Goal: Transaction & Acquisition: Book appointment/travel/reservation

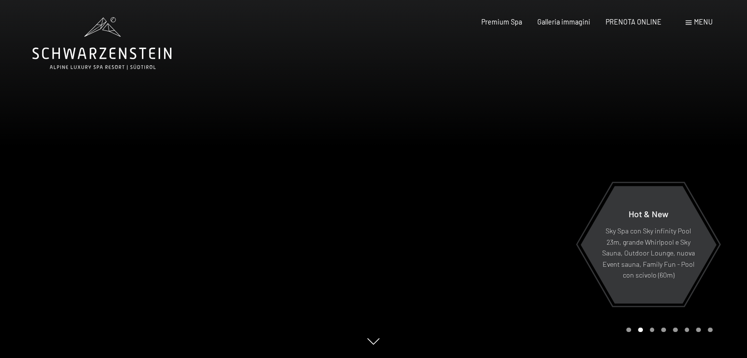
click at [697, 25] on span "Menu" at bounding box center [703, 22] width 19 height 8
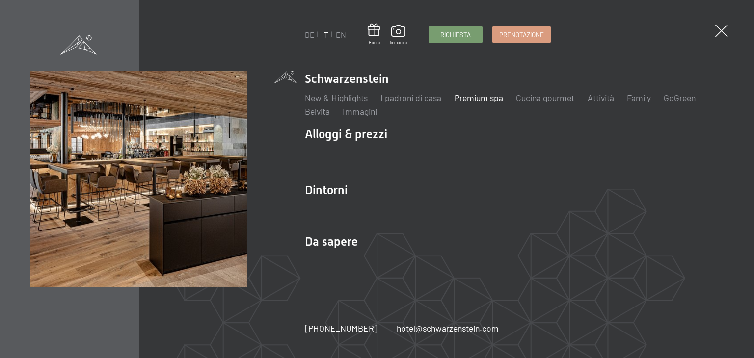
click at [478, 103] on link "Premium spa" at bounding box center [479, 97] width 49 height 11
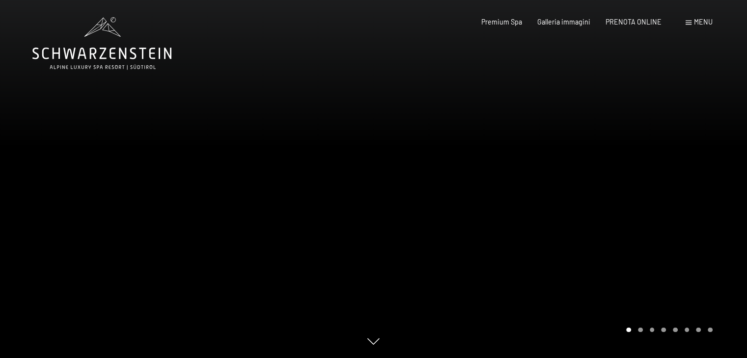
click at [691, 193] on div at bounding box center [561, 179] width 374 height 358
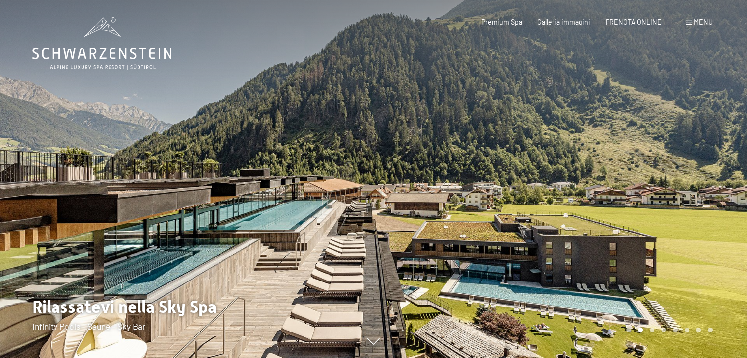
click at [691, 193] on div at bounding box center [561, 179] width 374 height 358
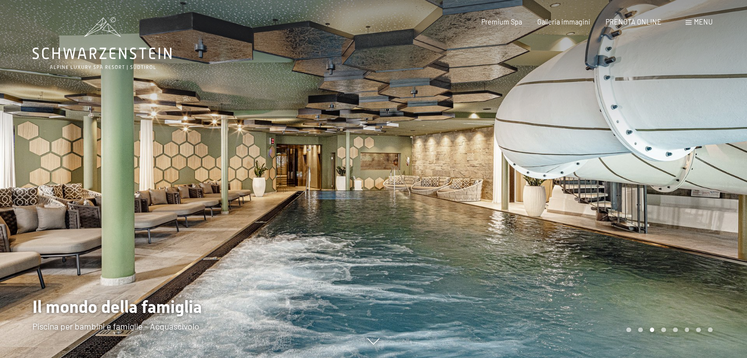
click at [691, 193] on div at bounding box center [561, 179] width 374 height 358
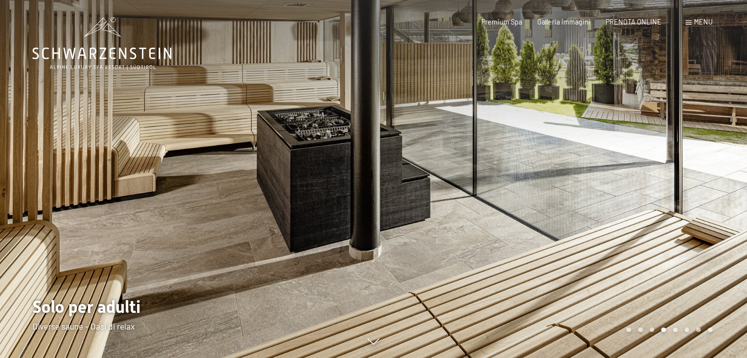
click at [691, 193] on div at bounding box center [561, 179] width 374 height 358
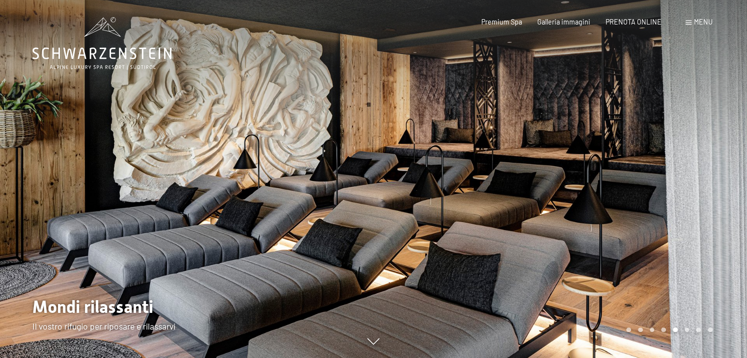
click at [691, 193] on div at bounding box center [561, 179] width 374 height 358
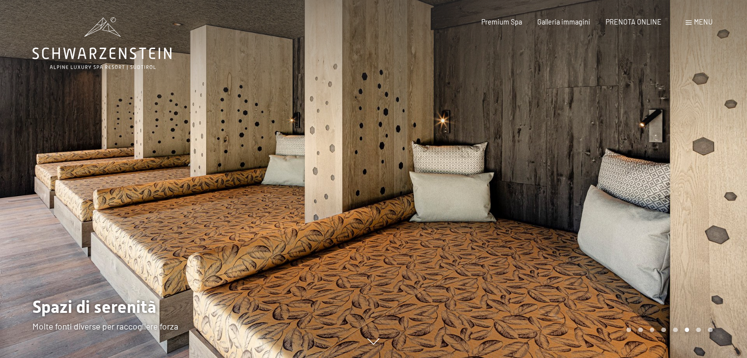
click at [691, 193] on div at bounding box center [561, 179] width 374 height 358
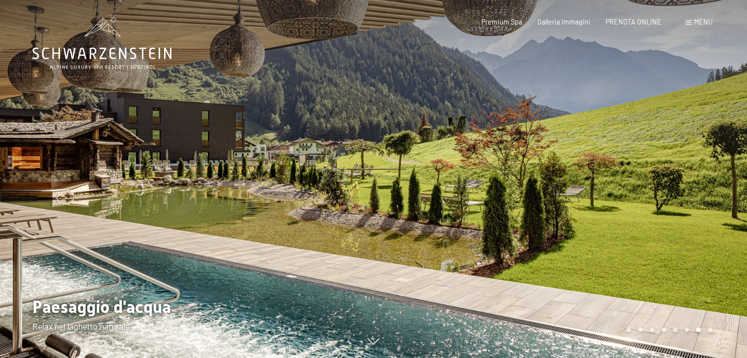
click at [687, 26] on div "Menu" at bounding box center [698, 22] width 27 height 10
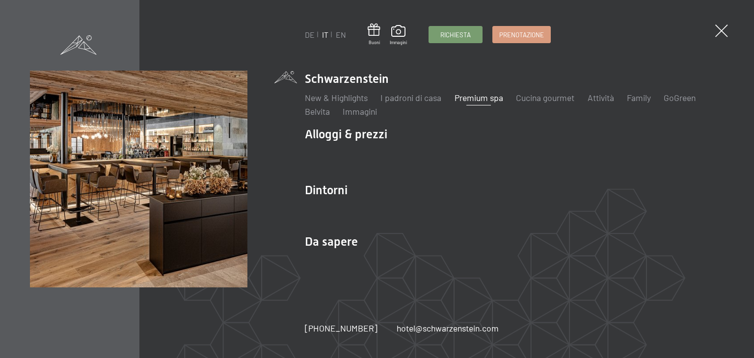
click at [484, 99] on link "Premium spa" at bounding box center [479, 97] width 49 height 11
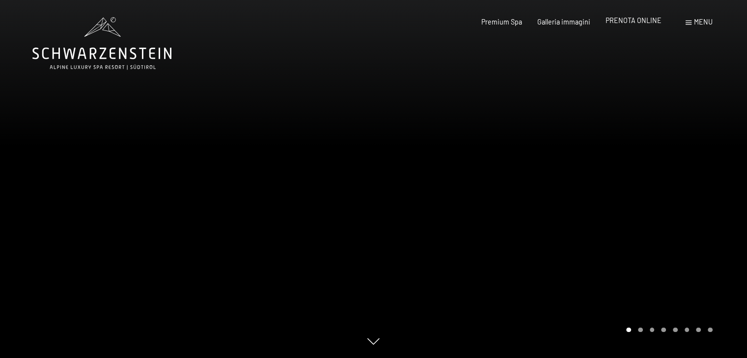
click at [631, 20] on span "PRENOTA ONLINE" at bounding box center [633, 20] width 56 height 8
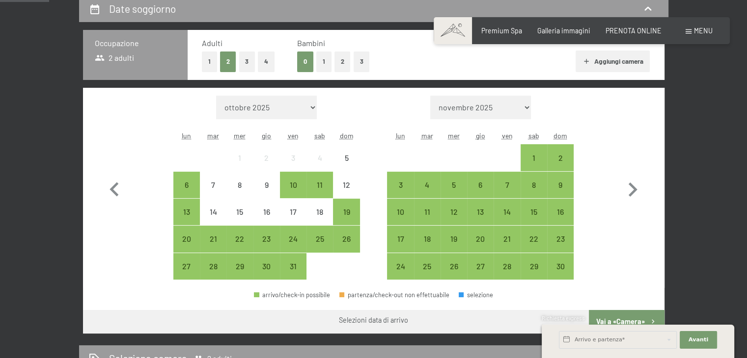
scroll to position [226, 0]
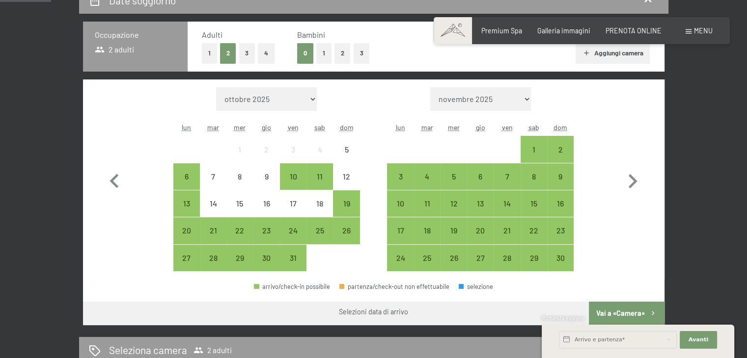
click at [293, 103] on select "ottobre 2025 novembre 2025 dicembre 2025 gennaio 2026 febbraio 2026 marzo 2026 …" at bounding box center [266, 99] width 101 height 24
click at [634, 188] on icon "button" at bounding box center [632, 181] width 28 height 28
select select "2025-11-01"
select select "2025-12-01"
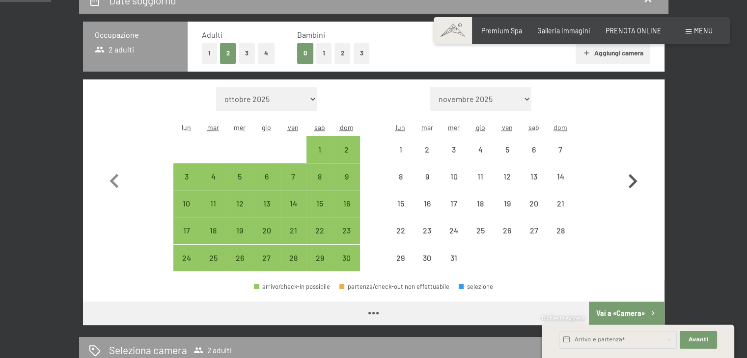
click at [634, 188] on icon "button" at bounding box center [632, 181] width 28 height 28
select select "2025-12-01"
select select "2026-01-01"
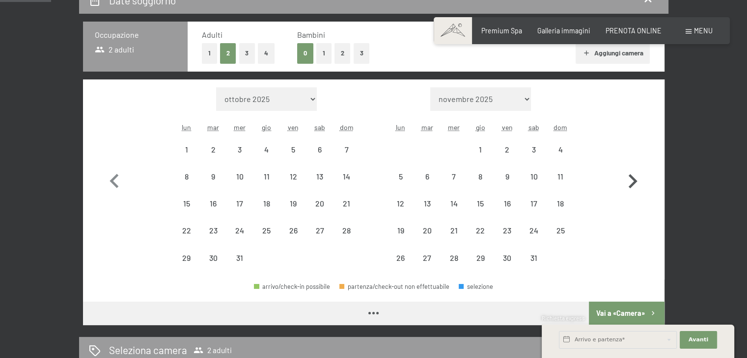
select select "2025-12-01"
select select "2026-01-01"
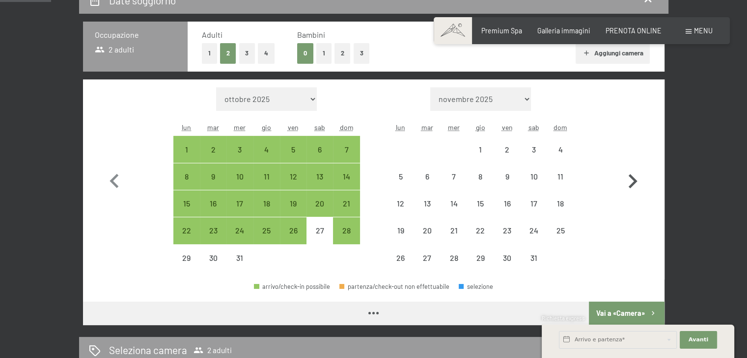
select select "2025-12-01"
select select "2026-01-01"
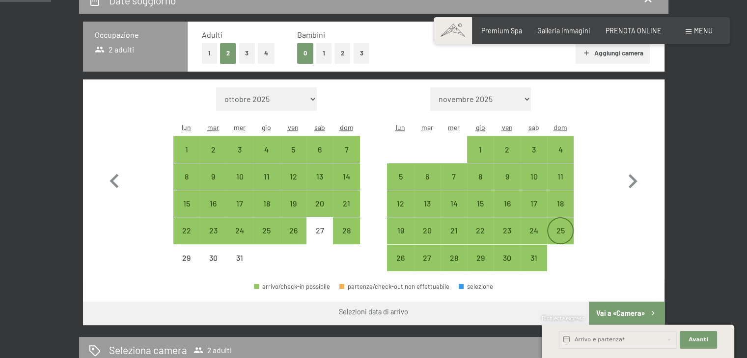
click at [557, 227] on div "25" at bounding box center [560, 239] width 25 height 25
select select "2025-12-01"
select select "2026-01-01"
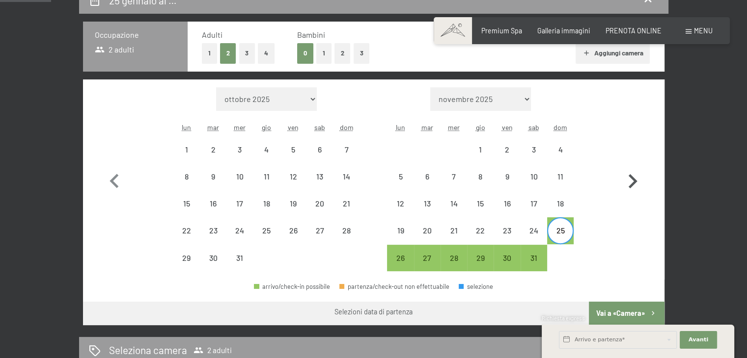
click at [632, 189] on icon "button" at bounding box center [632, 181] width 28 height 28
select select "2026-01-01"
select select "2026-02-01"
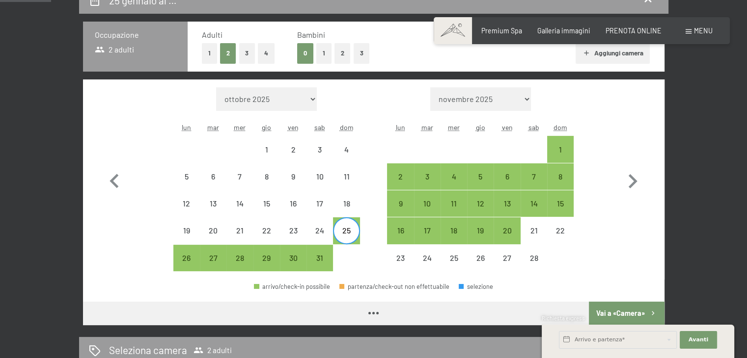
select select "2026-01-01"
select select "2026-02-01"
click at [568, 140] on div "1" at bounding box center [560, 149] width 25 height 25
select select "2026-01-01"
select select "2026-02-01"
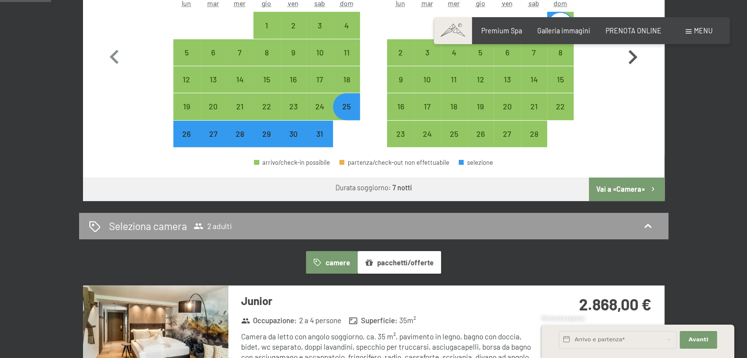
scroll to position [352, 0]
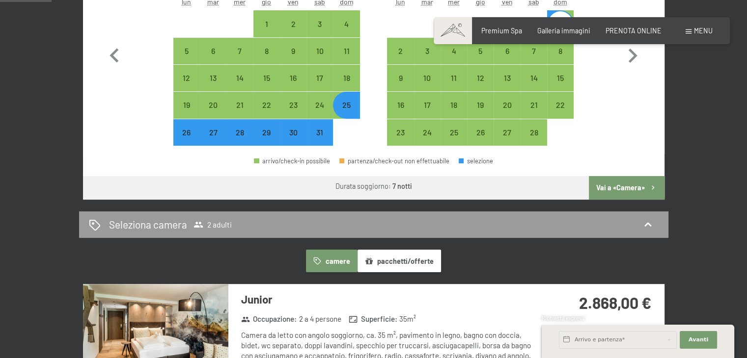
click at [619, 184] on button "Vai a «Camera»" at bounding box center [626, 188] width 75 height 24
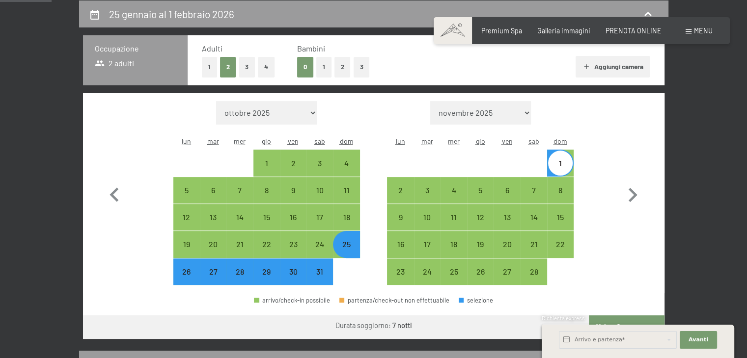
select select "2026-01-01"
select select "2026-02-01"
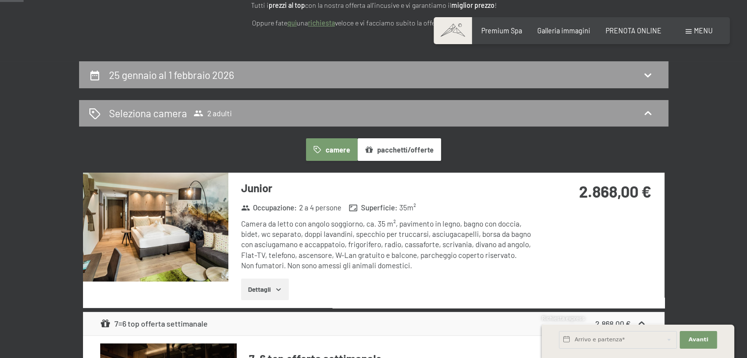
scroll to position [158, 0]
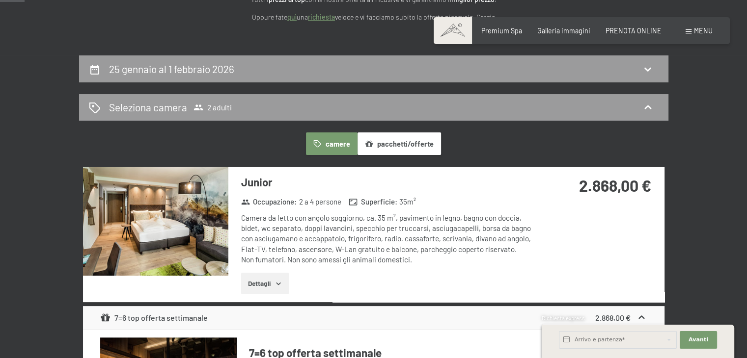
click at [279, 280] on icon "button" at bounding box center [278, 284] width 8 height 8
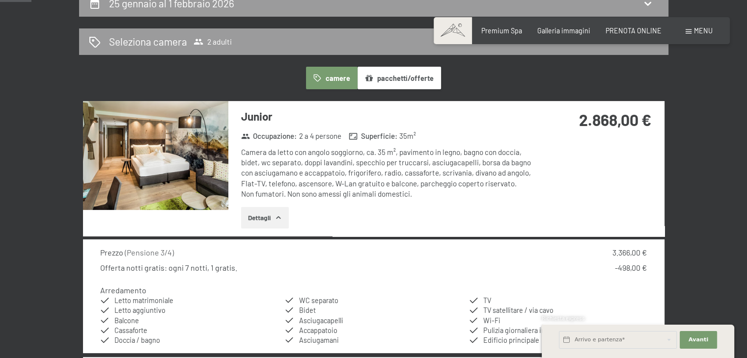
scroll to position [0, 0]
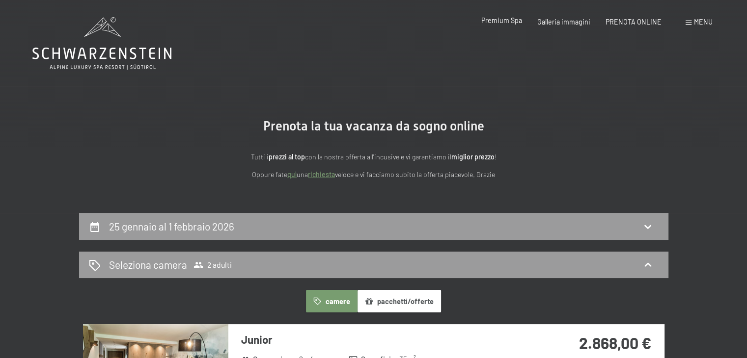
click at [504, 25] on div "Premium Spa" at bounding box center [501, 21] width 41 height 10
click at [506, 22] on span "Premium Spa" at bounding box center [501, 20] width 41 height 8
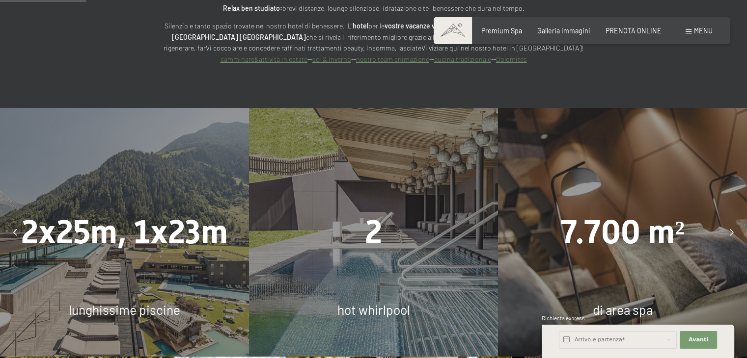
scroll to position [772, 0]
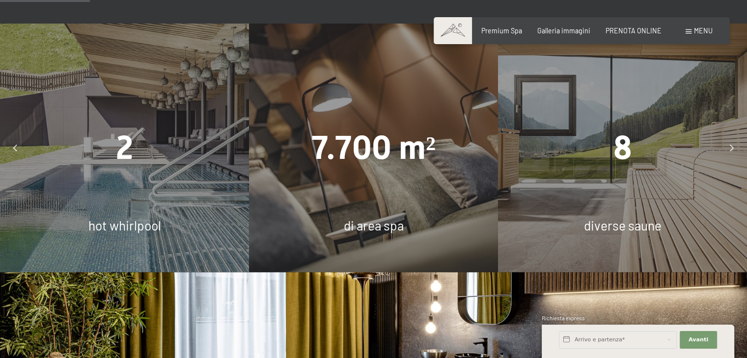
click at [20, 137] on div at bounding box center [15, 148] width 22 height 22
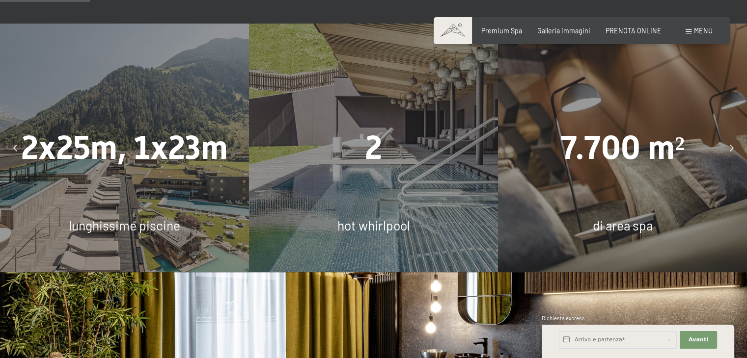
click at [387, 181] on div "2 hot whirlpool" at bounding box center [373, 148] width 249 height 249
click at [729, 137] on div at bounding box center [732, 148] width 22 height 22
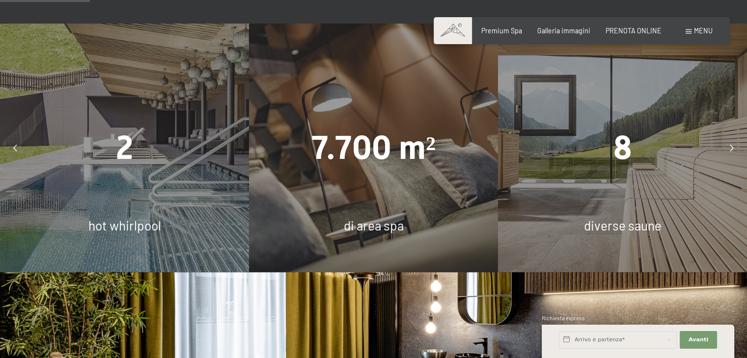
click at [729, 137] on div at bounding box center [732, 148] width 22 height 22
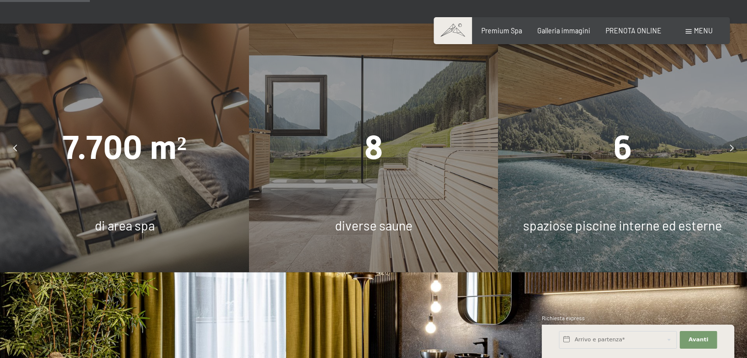
click at [729, 137] on div at bounding box center [732, 148] width 22 height 22
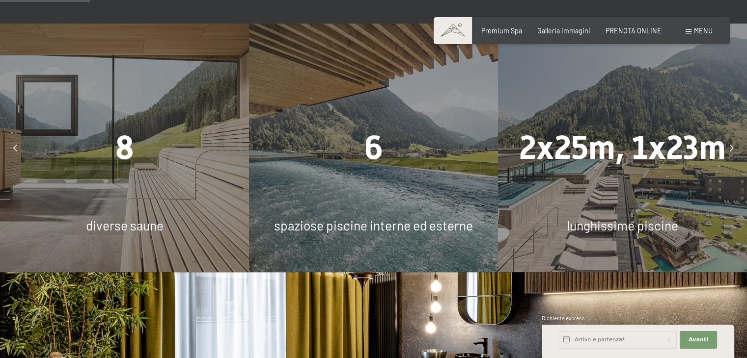
click at [729, 137] on div at bounding box center [732, 148] width 22 height 22
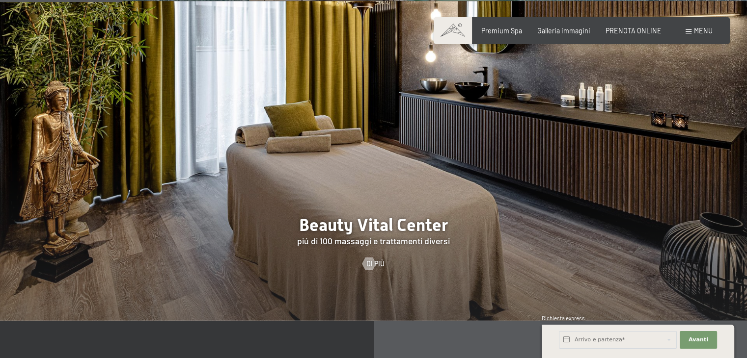
scroll to position [1051, 0]
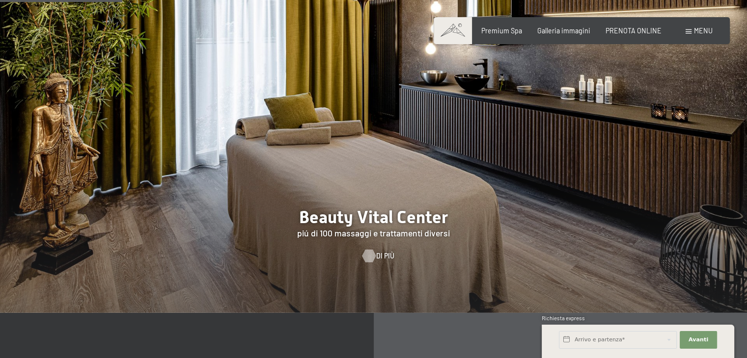
click at [372, 250] on div at bounding box center [368, 256] width 7 height 13
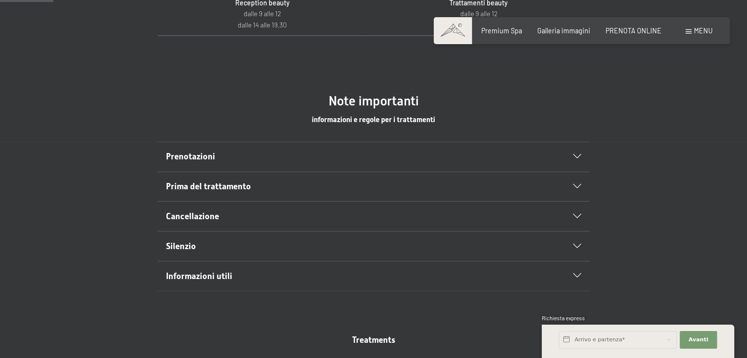
scroll to position [497, 0]
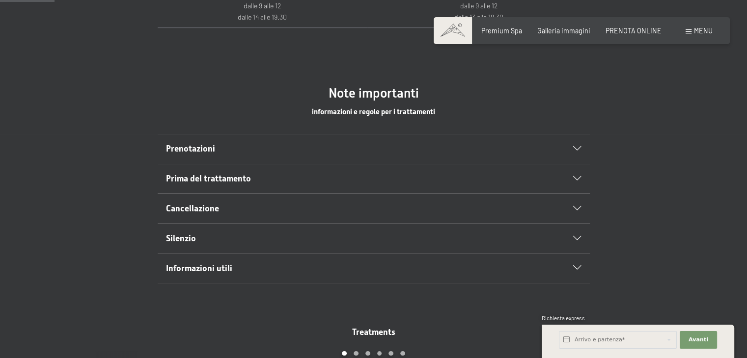
click at [574, 149] on icon at bounding box center [577, 149] width 8 height 4
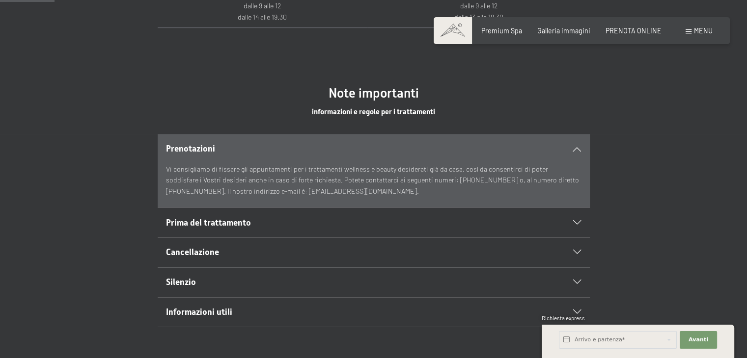
click at [579, 259] on div "Cancellazione" at bounding box center [373, 252] width 415 height 29
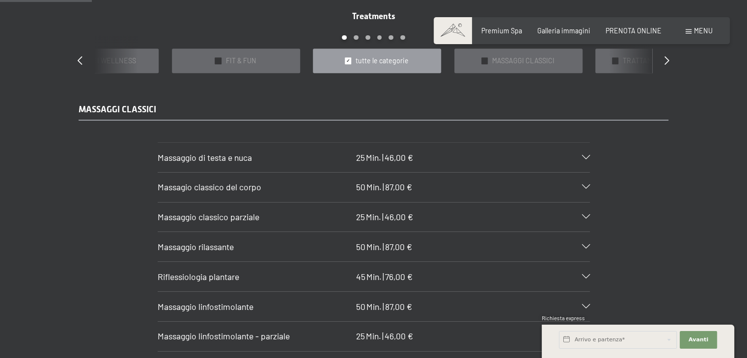
scroll to position [862, 0]
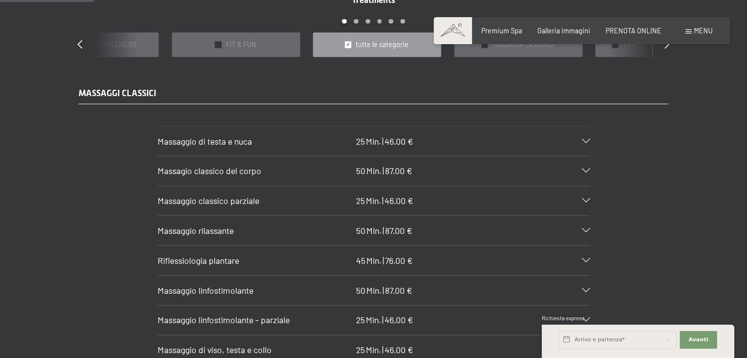
click at [582, 224] on div "Massaggio rilassante 50 Min. | 87,00 €" at bounding box center [374, 230] width 432 height 29
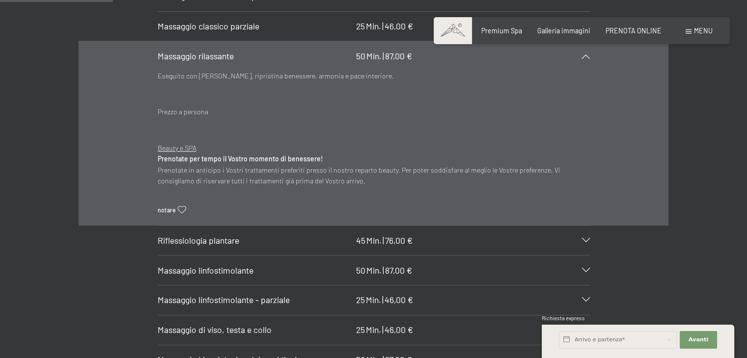
scroll to position [1062, 0]
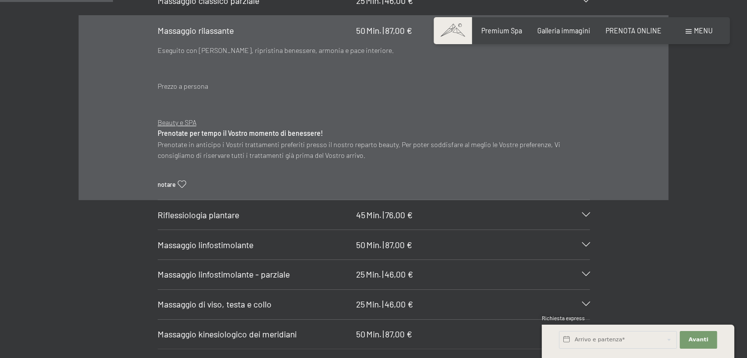
click at [584, 213] on icon at bounding box center [586, 215] width 8 height 4
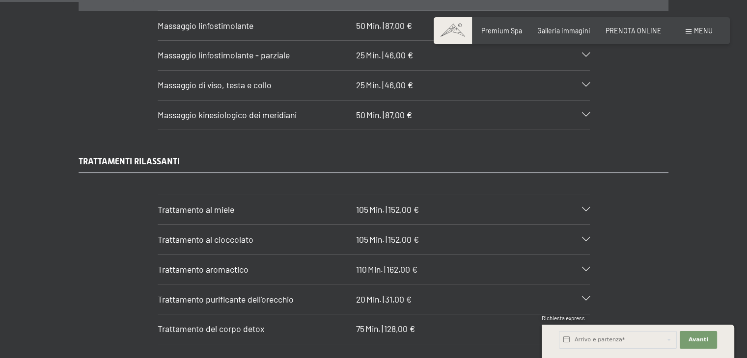
scroll to position [1259, 0]
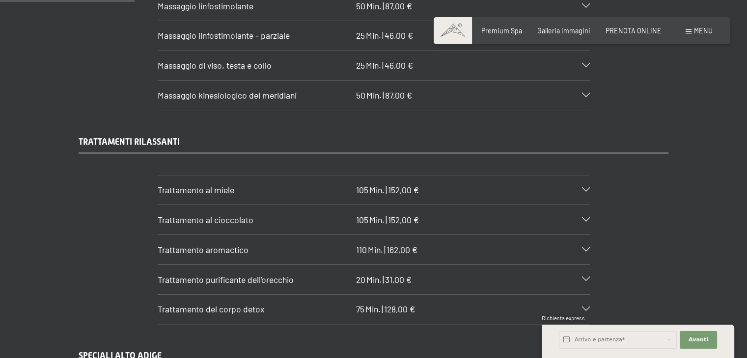
click at [585, 218] on icon at bounding box center [586, 220] width 8 height 4
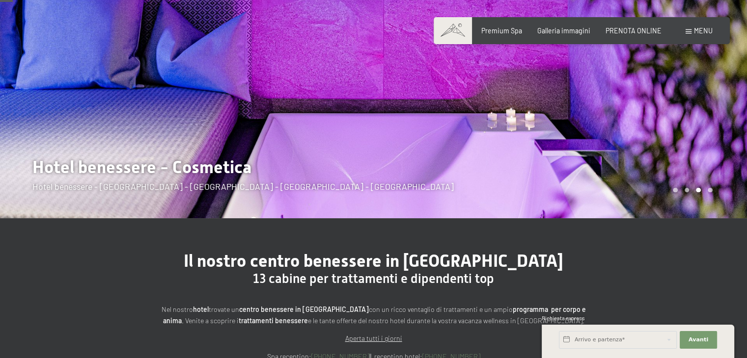
scroll to position [0, 0]
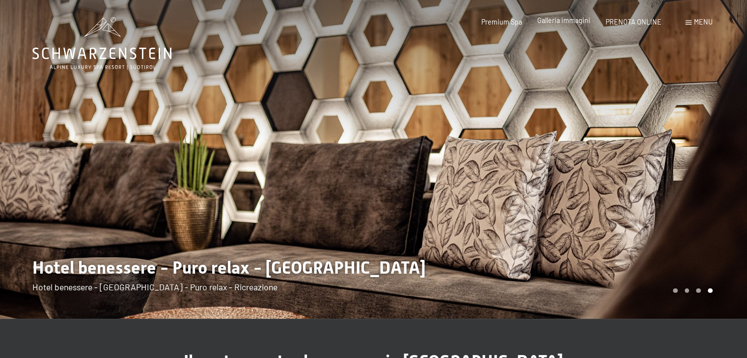
click at [580, 24] on span "Galleria immagini" at bounding box center [563, 20] width 53 height 8
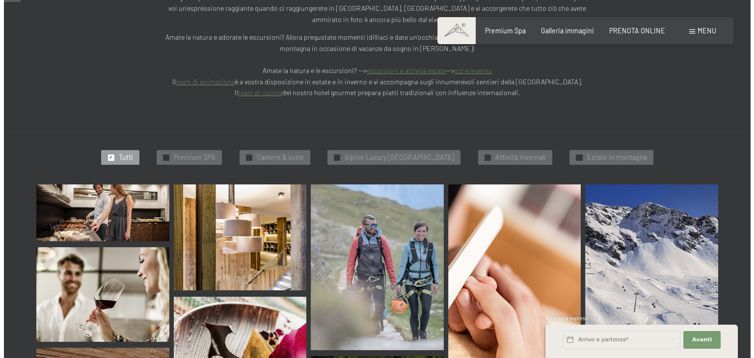
scroll to position [238, 0]
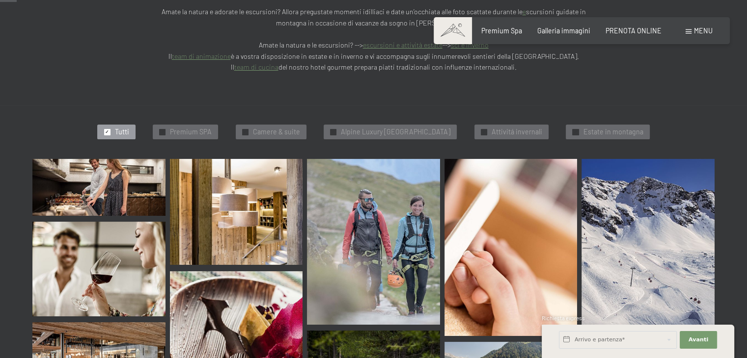
click at [690, 35] on div "Menu" at bounding box center [698, 31] width 27 height 10
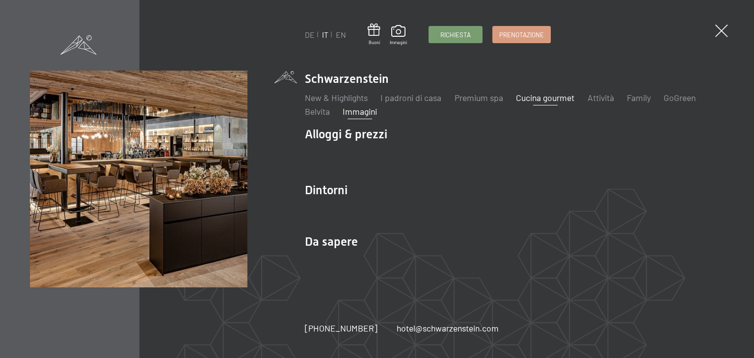
click at [547, 95] on link "Cucina gourmet" at bounding box center [545, 97] width 58 height 11
click at [542, 97] on link "Cucina gourmet" at bounding box center [545, 97] width 58 height 11
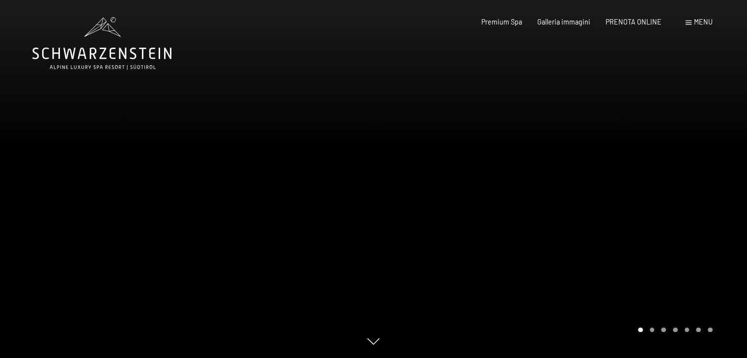
click at [701, 24] on span "Menu" at bounding box center [703, 22] width 19 height 8
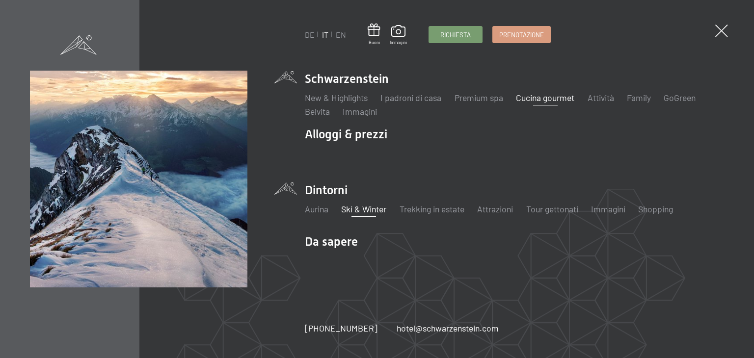
click at [357, 211] on link "Ski & Winter" at bounding box center [363, 209] width 45 height 11
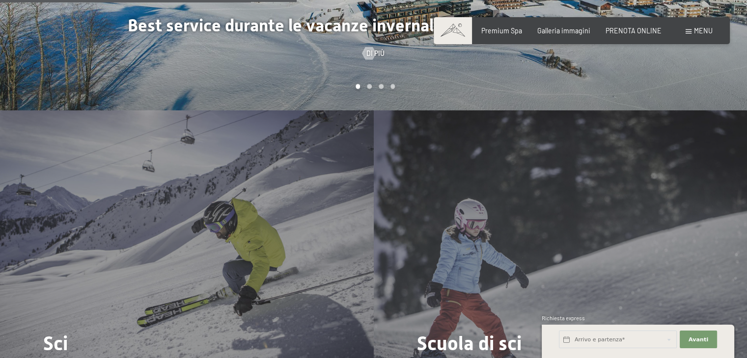
scroll to position [1360, 0]
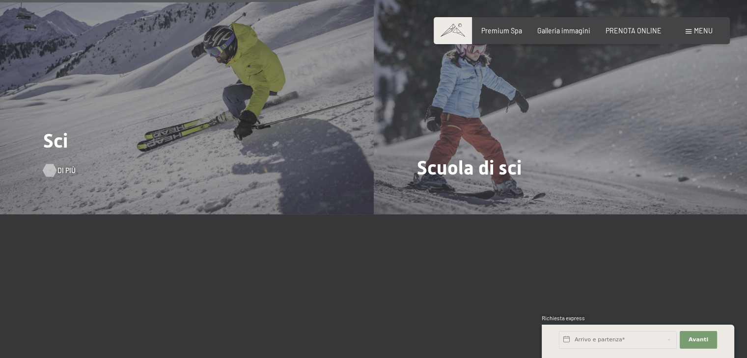
click at [57, 166] on span "Di più" at bounding box center [66, 171] width 18 height 10
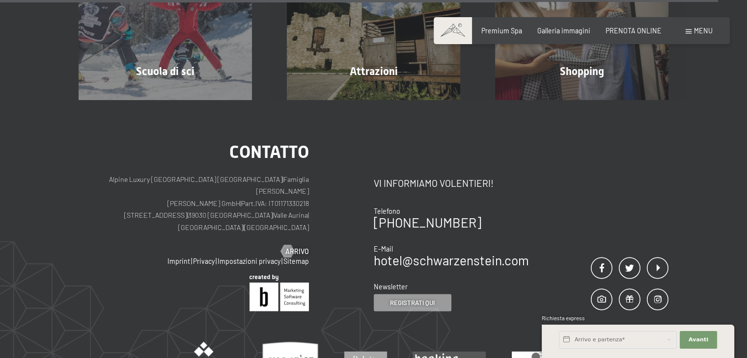
scroll to position [2567, 0]
click at [693, 33] on div "Menu" at bounding box center [698, 31] width 27 height 10
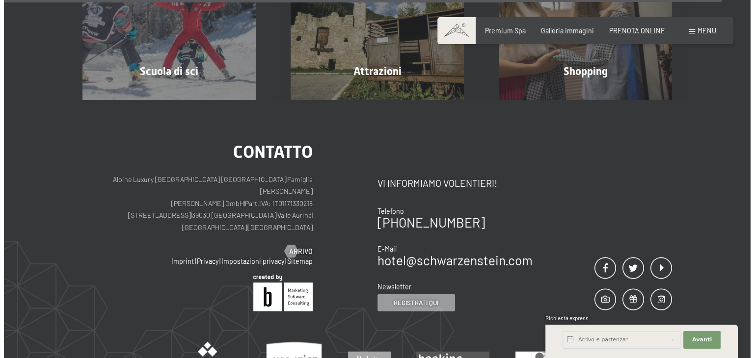
scroll to position [2575, 0]
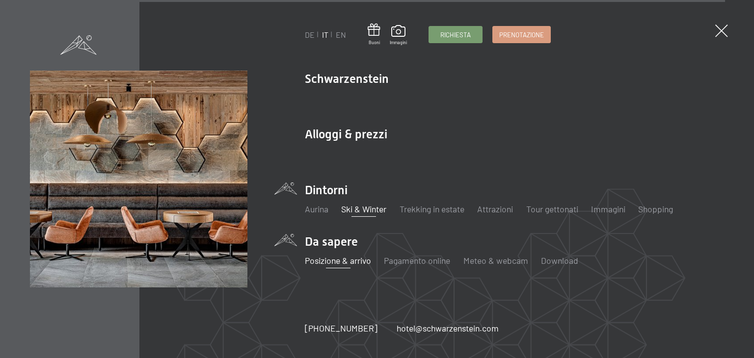
click at [335, 260] on link "Posizione & arrivo" at bounding box center [338, 260] width 66 height 11
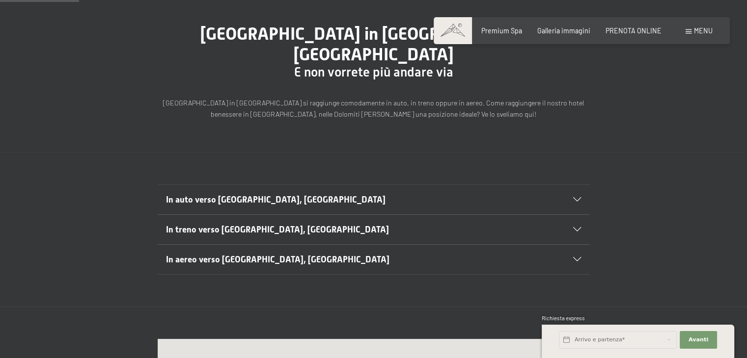
scroll to position [96, 0]
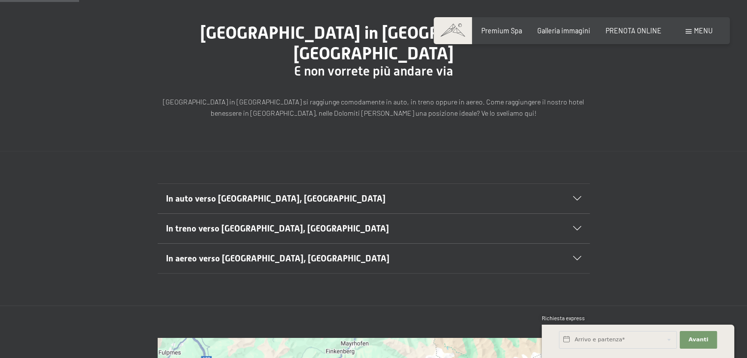
click at [232, 224] on span "In treno verso Lutago, Alto Adige" at bounding box center [277, 229] width 223 height 10
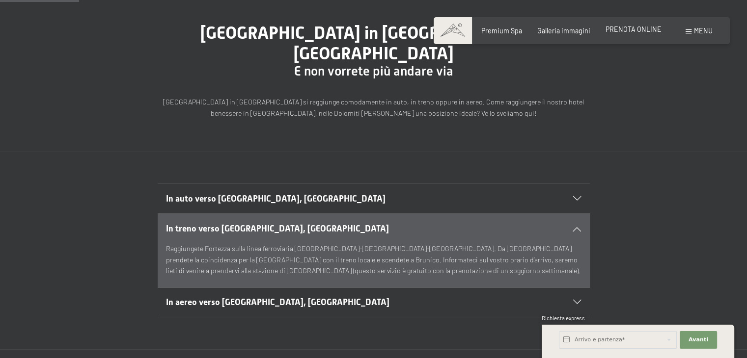
click at [644, 33] on span "PRENOTA ONLINE" at bounding box center [633, 29] width 56 height 8
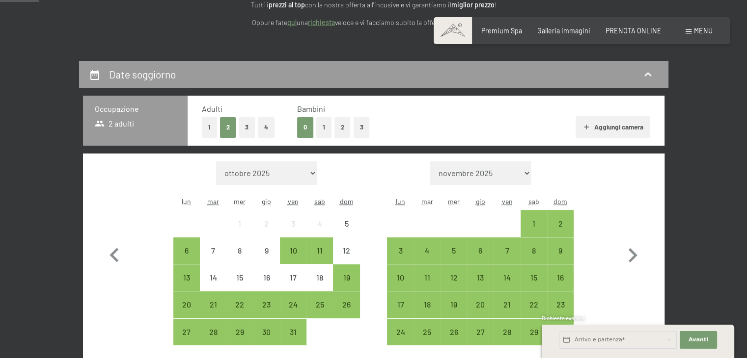
scroll to position [182, 0]
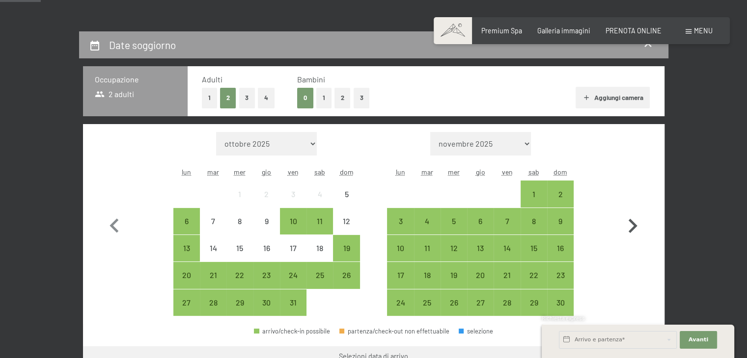
click at [635, 222] on icon "button" at bounding box center [632, 226] width 28 height 28
select select "2025-11-01"
select select "2025-12-01"
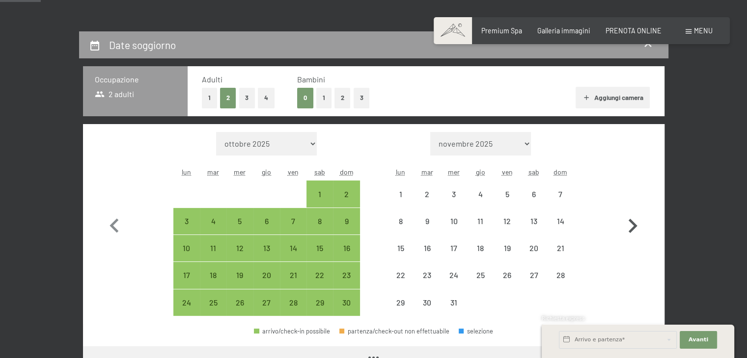
click at [635, 222] on icon "button" at bounding box center [632, 226] width 28 height 28
select select "[DATE]"
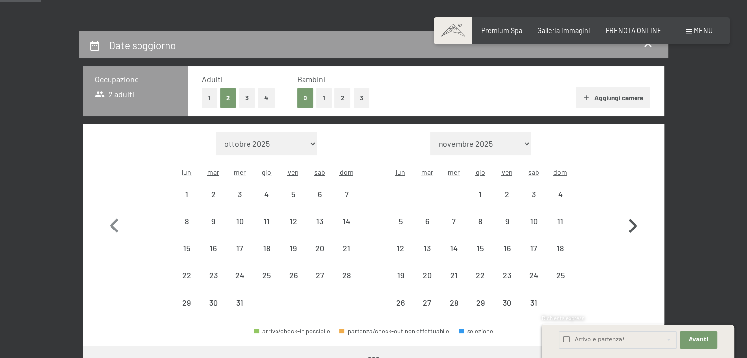
click at [635, 222] on icon "button" at bounding box center [632, 226] width 28 height 28
select select "[DATE]"
select select "2026-02-01"
select select "[DATE]"
select select "2026-02-01"
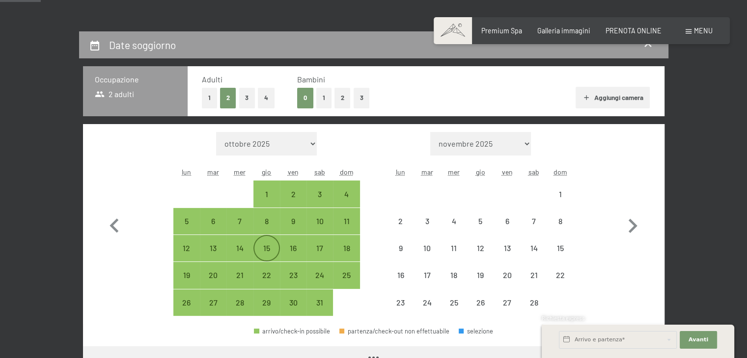
select select "[DATE]"
select select "2026-02-01"
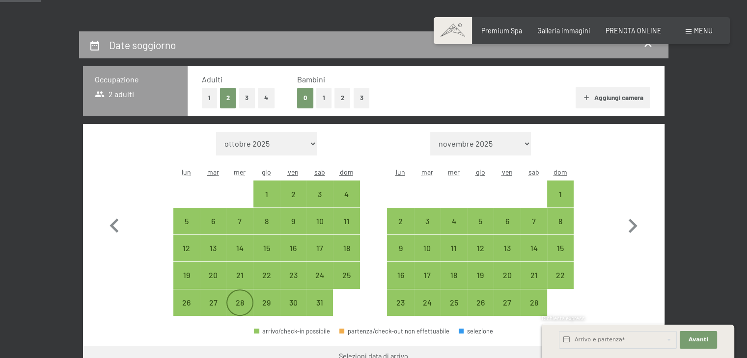
click at [243, 297] on div "28" at bounding box center [239, 303] width 25 height 25
select select "2026-01-01"
select select "2026-02-01"
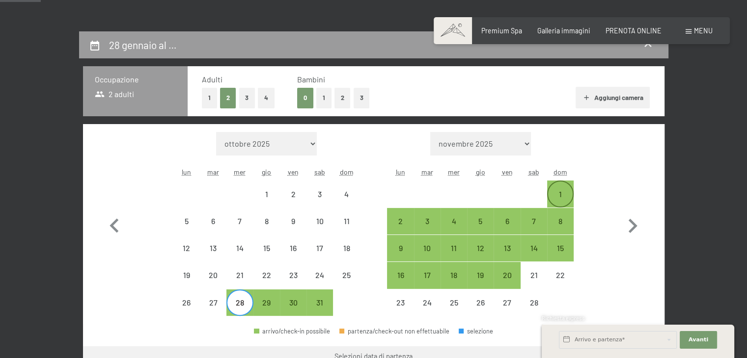
click at [568, 192] on div "1" at bounding box center [560, 202] width 25 height 25
select select "2026-01-01"
select select "2026-02-01"
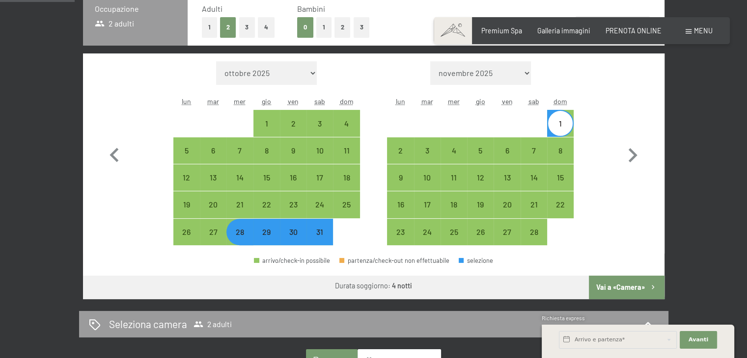
scroll to position [305, 0]
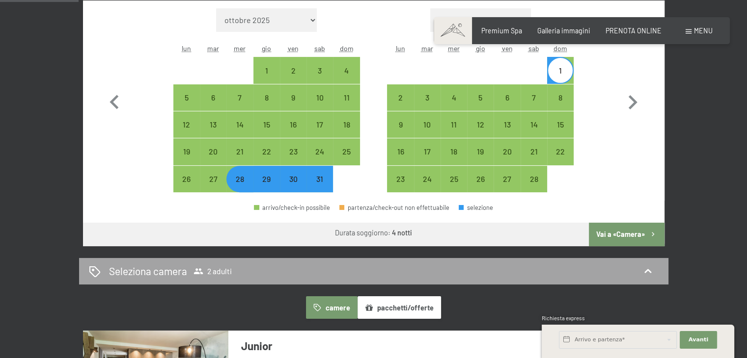
click at [646, 268] on icon at bounding box center [648, 272] width 12 height 12
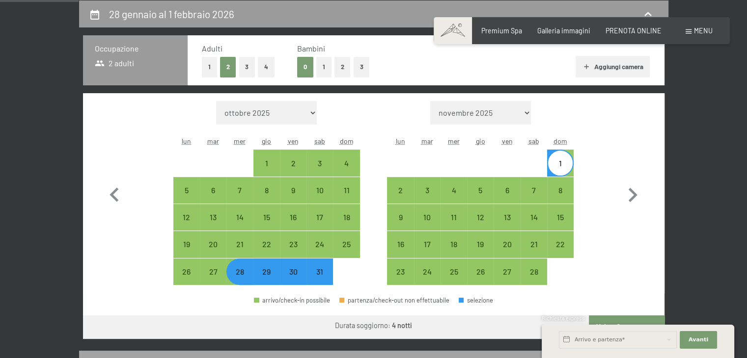
select select "2026-01-01"
select select "2026-02-01"
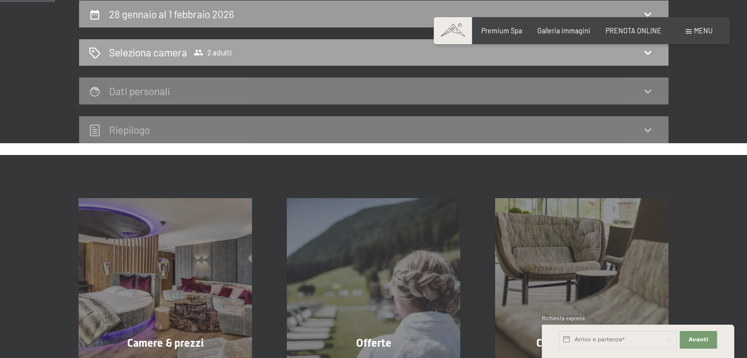
click at [644, 52] on icon at bounding box center [648, 53] width 12 height 12
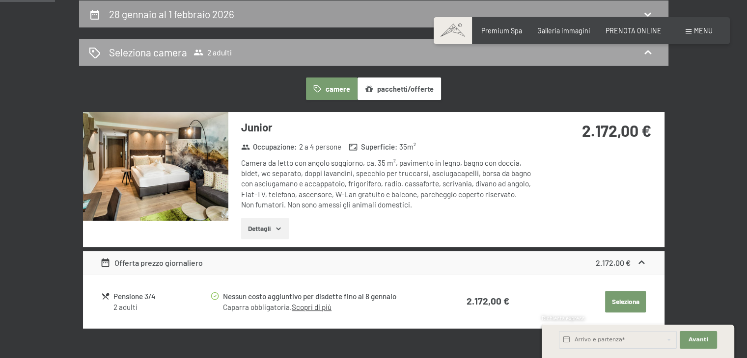
click at [212, 53] on span "2 adulti" at bounding box center [212, 53] width 38 height 10
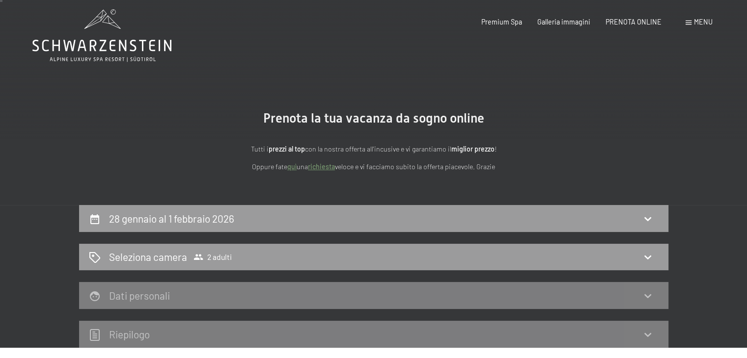
scroll to position [2, 0]
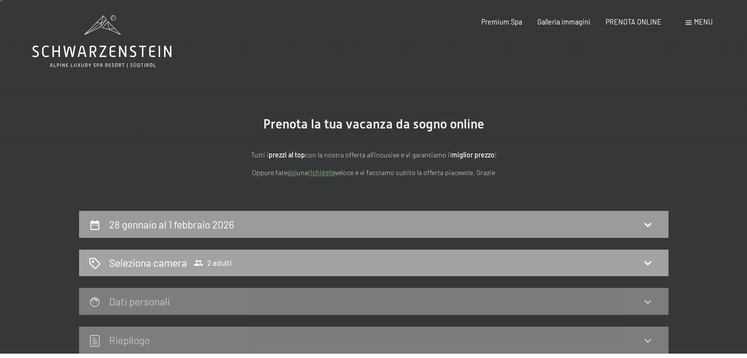
click at [646, 266] on icon at bounding box center [648, 263] width 12 height 12
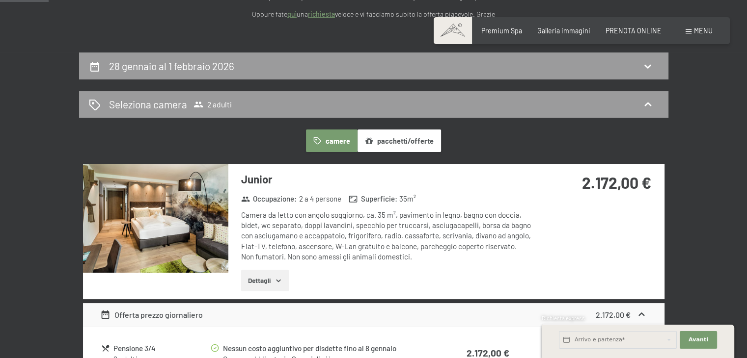
scroll to position [171, 0]
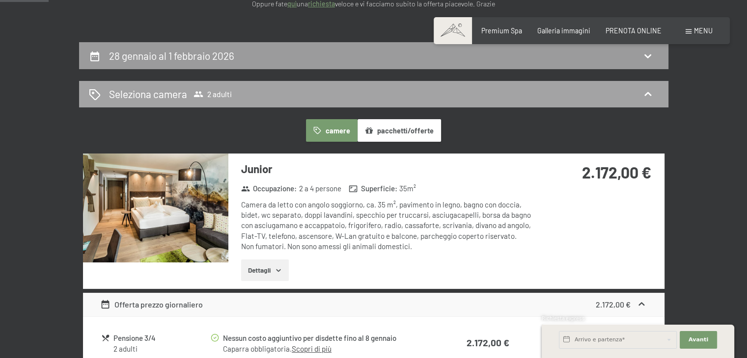
click at [102, 89] on div "Seleziona camera 2 adulti" at bounding box center [373, 94] width 569 height 14
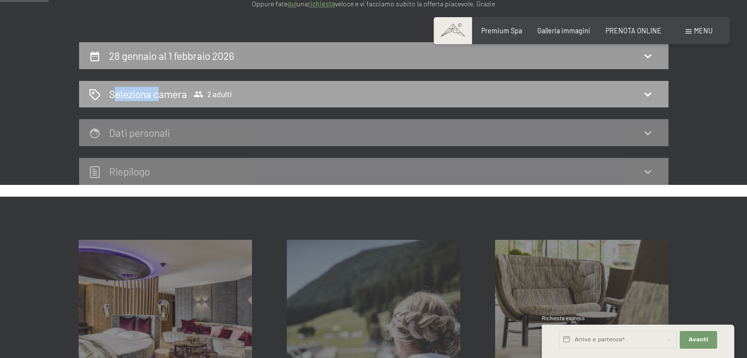
click at [102, 89] on div "Seleziona camera 2 adulti" at bounding box center [373, 94] width 569 height 14
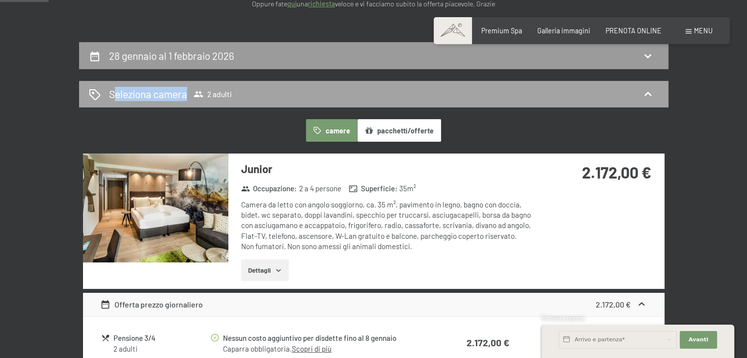
click at [102, 89] on div "Seleziona camera 2 adulti" at bounding box center [373, 94] width 569 height 14
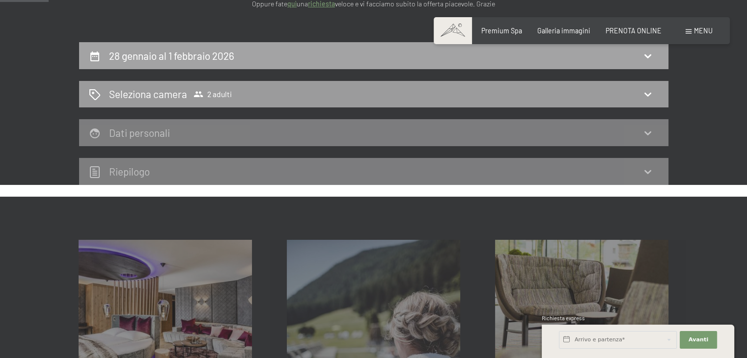
click at [98, 57] on icon at bounding box center [94, 57] width 9 height 10
select select "2026-01-01"
select select "2026-02-01"
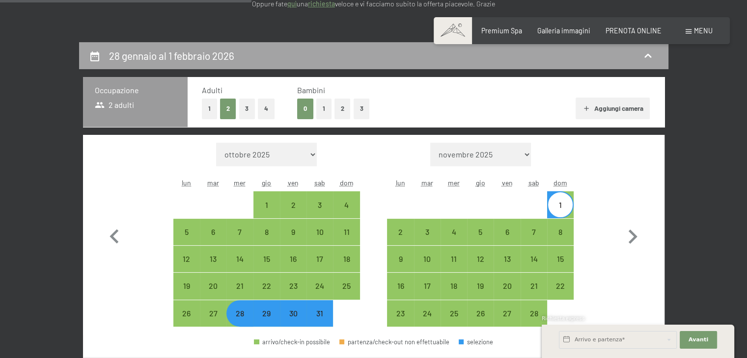
scroll to position [213, 0]
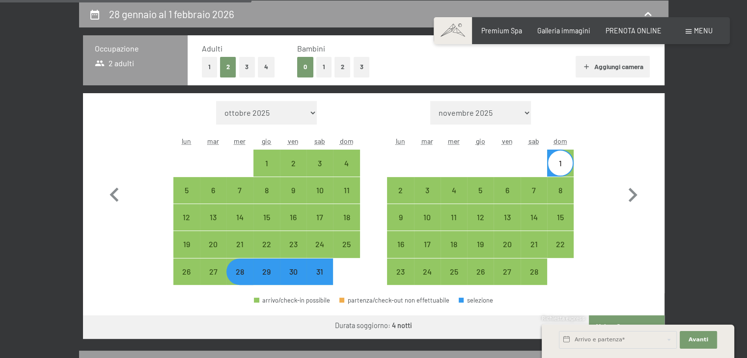
click at [206, 63] on button "1" at bounding box center [209, 67] width 15 height 20
select select "2026-01-01"
select select "2026-02-01"
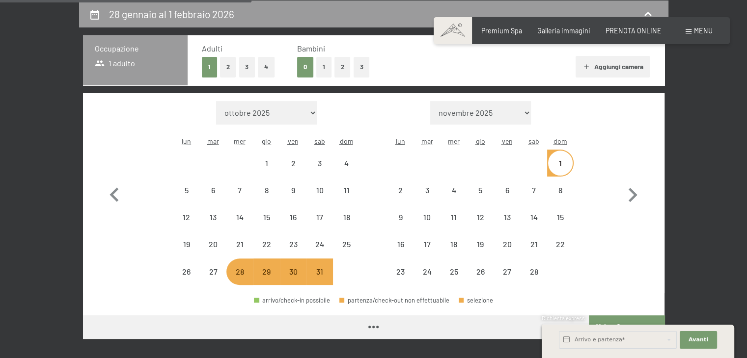
select select "2026-01-01"
select select "2026-02-01"
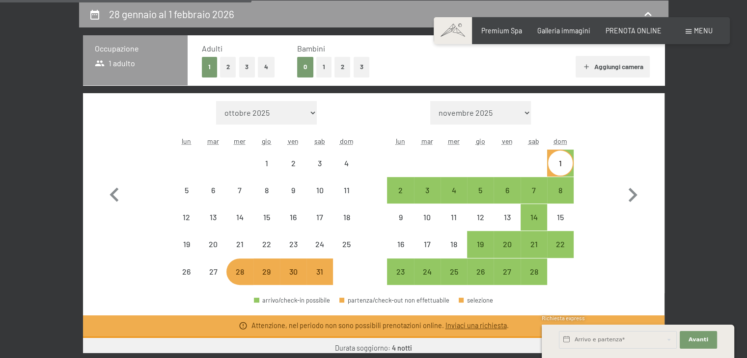
select select "2026-01-01"
select select "2026-02-01"
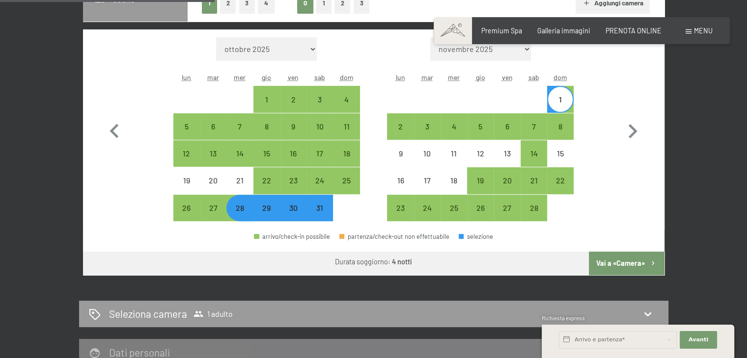
scroll to position [275, 0]
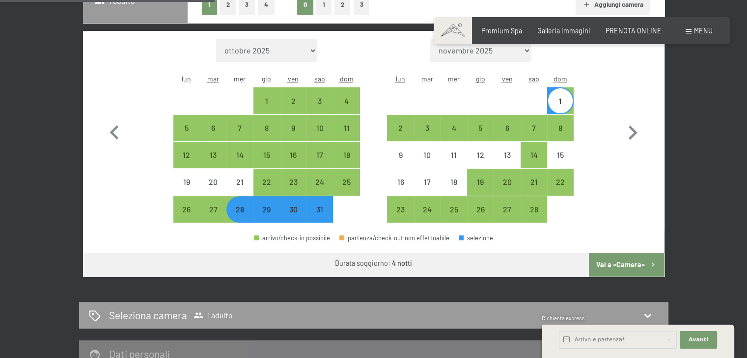
click at [626, 268] on button "Vai a «Camera»" at bounding box center [626, 265] width 75 height 24
select select "2026-01-01"
select select "2026-02-01"
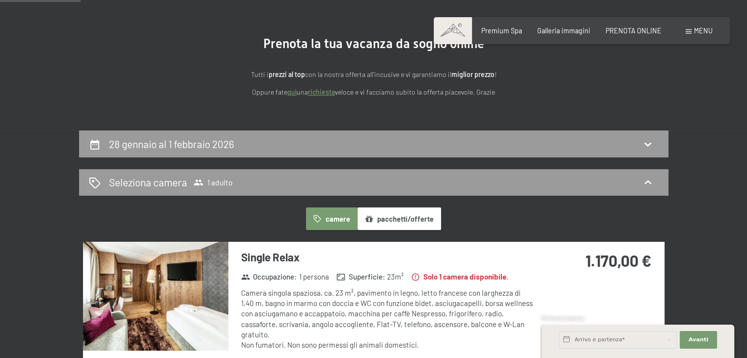
scroll to position [70, 0]
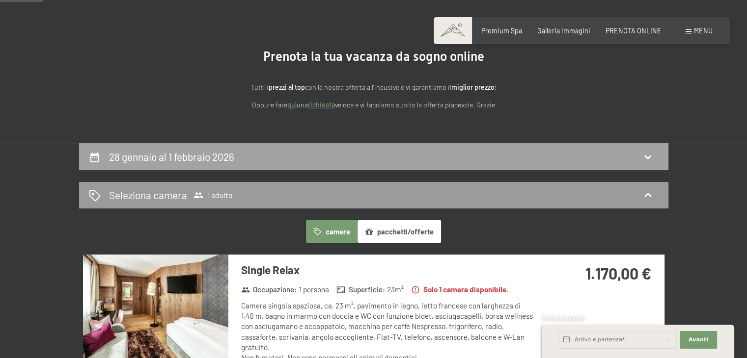
click at [611, 154] on div "28 gennaio al 1 febbraio 2026" at bounding box center [373, 157] width 569 height 14
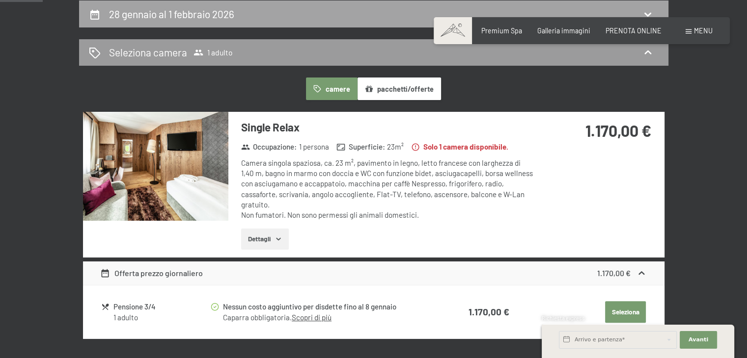
select select "2026-01-01"
select select "2026-02-01"
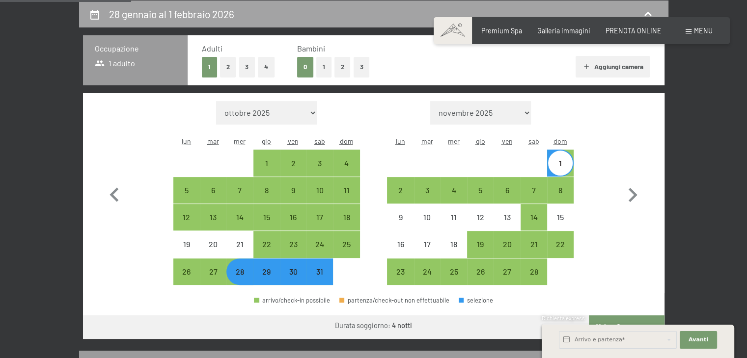
click at [123, 8] on h2 "28 gennaio al 1 febbraio 2026" at bounding box center [171, 14] width 125 height 12
select select "2026-01-01"
select select "2026-02-01"
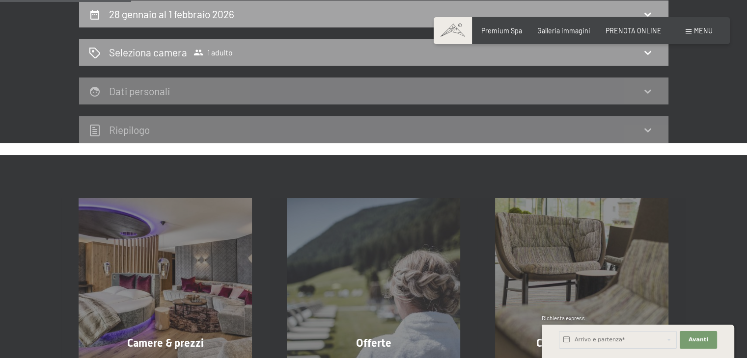
click at [103, 10] on div "28 gennaio al 1 febbraio 2026" at bounding box center [373, 14] width 569 height 14
select select "2026-01-01"
select select "2026-02-01"
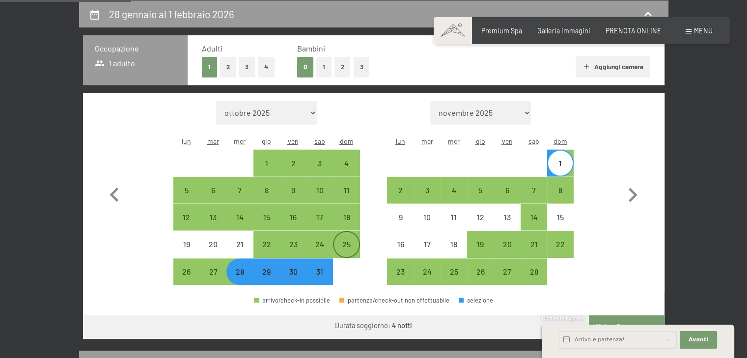
click at [351, 248] on div "25" at bounding box center [346, 253] width 25 height 25
select select "2026-01-01"
select select "2026-02-01"
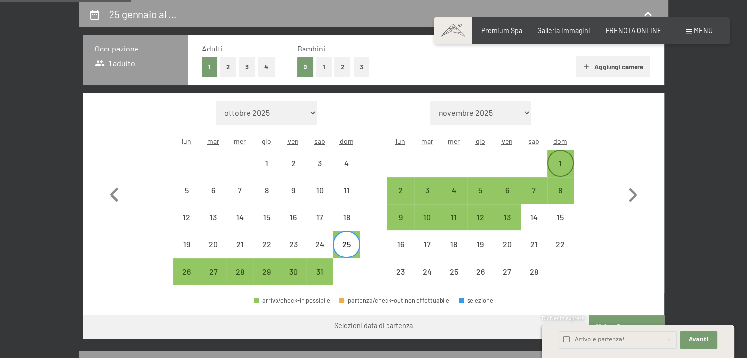
click at [555, 160] on div "1" at bounding box center [560, 172] width 25 height 25
select select "2026-01-01"
select select "2026-02-01"
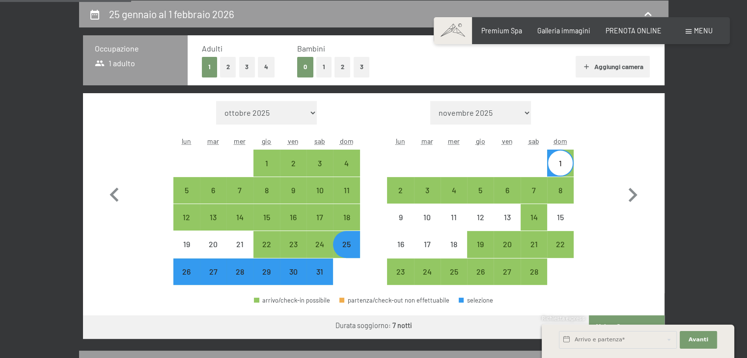
click at [632, 315] on div "Richiesta express" at bounding box center [638, 319] width 192 height 9
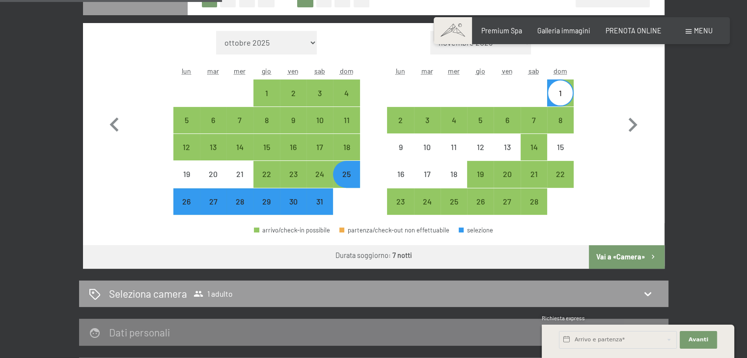
scroll to position [285, 0]
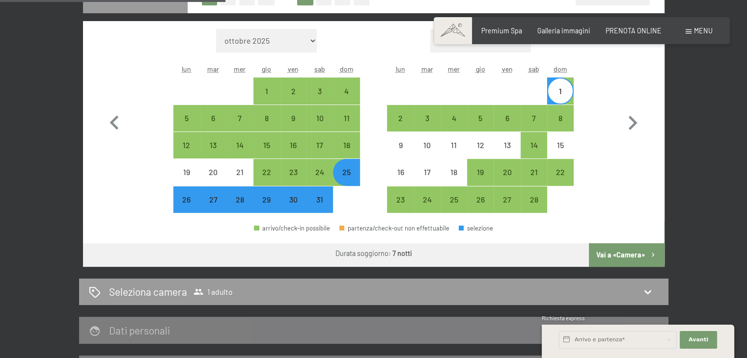
click at [616, 248] on button "Vai a «Camera»" at bounding box center [626, 256] width 75 height 24
select select "2026-01-01"
select select "2026-02-01"
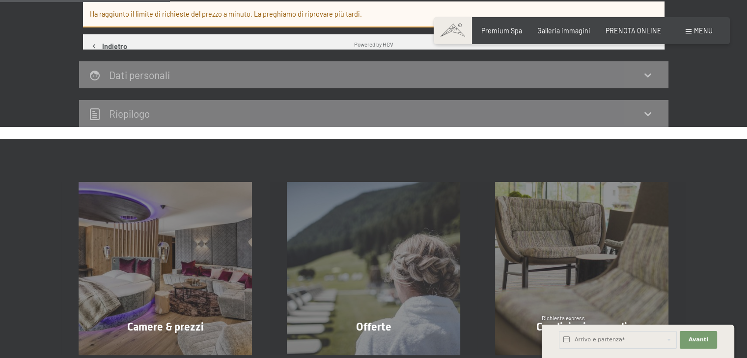
scroll to position [213, 0]
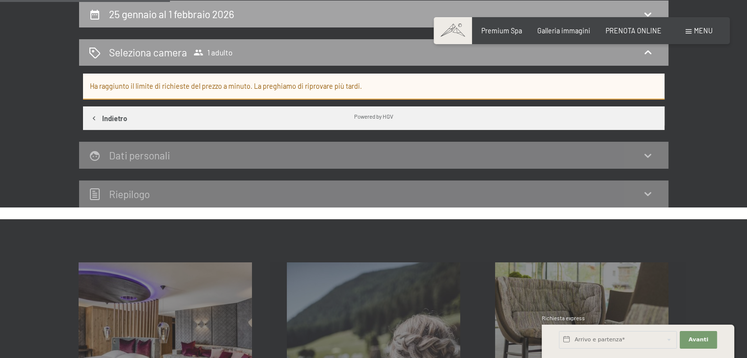
click at [159, 8] on h2 "25 gennaio al 1 febbraio 2026" at bounding box center [171, 14] width 125 height 12
select select "2026-01-01"
select select "2026-02-01"
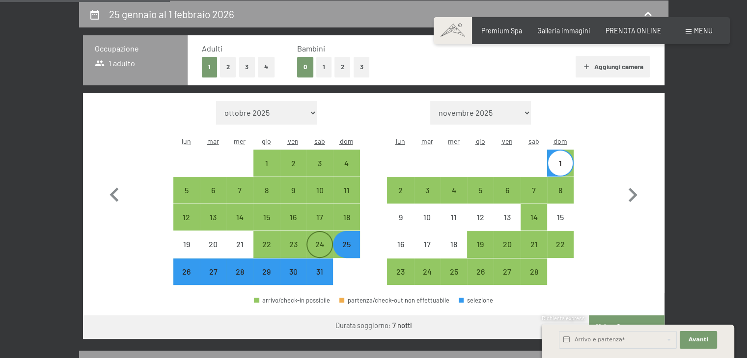
click at [323, 241] on div "24" at bounding box center [319, 253] width 25 height 25
select select "2026-01-01"
select select "2026-02-01"
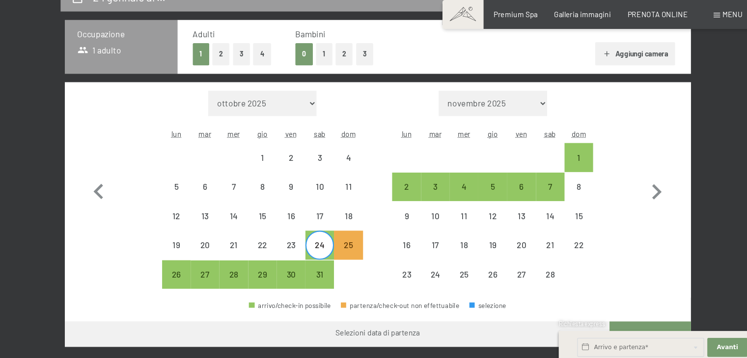
scroll to position [212, 0]
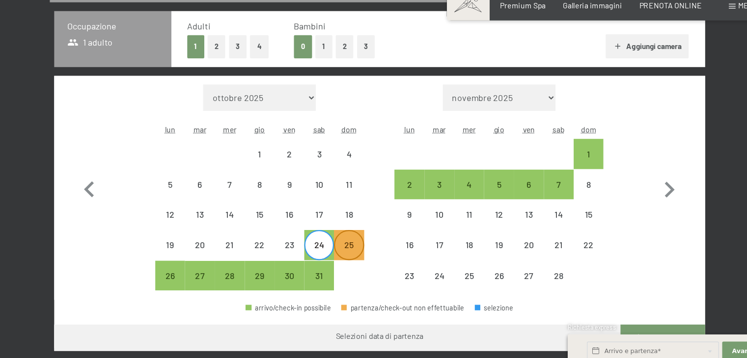
click at [350, 241] on div "25" at bounding box center [346, 253] width 25 height 25
select select "2026-01-01"
select select "2026-02-01"
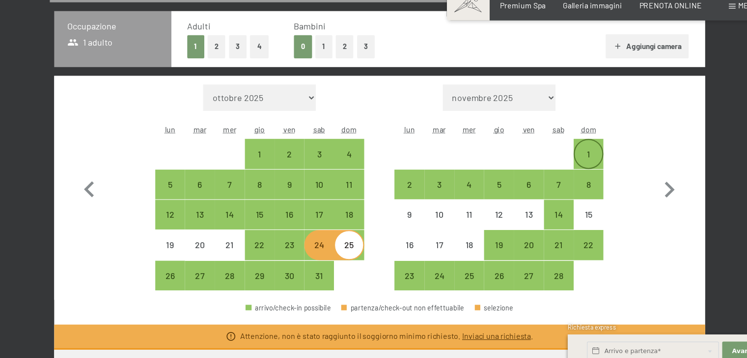
click at [561, 154] on div "1" at bounding box center [560, 163] width 25 height 25
select select "2026-01-01"
select select "2026-02-01"
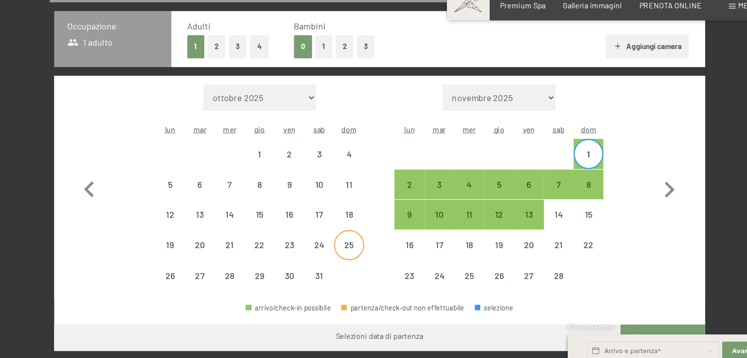
click at [346, 244] on div "25" at bounding box center [346, 253] width 25 height 25
select select "2026-01-01"
select select "2026-02-01"
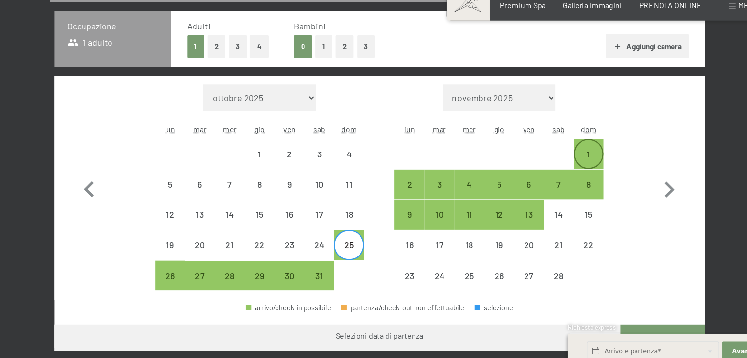
click at [565, 163] on div "1" at bounding box center [560, 172] width 25 height 25
select select "2026-01-01"
select select "2026-02-01"
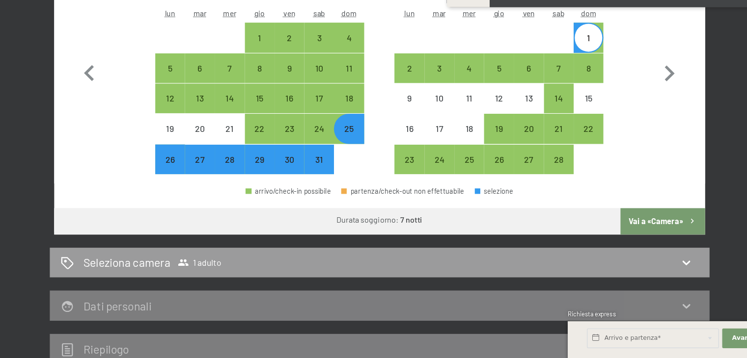
scroll to position [306, 0]
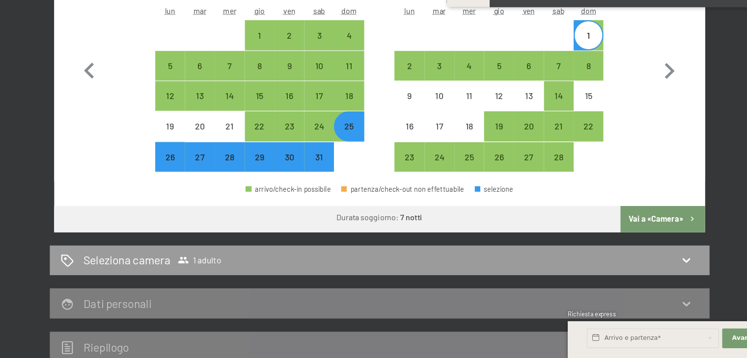
click at [638, 235] on button "Vai a «Camera»" at bounding box center [626, 234] width 75 height 24
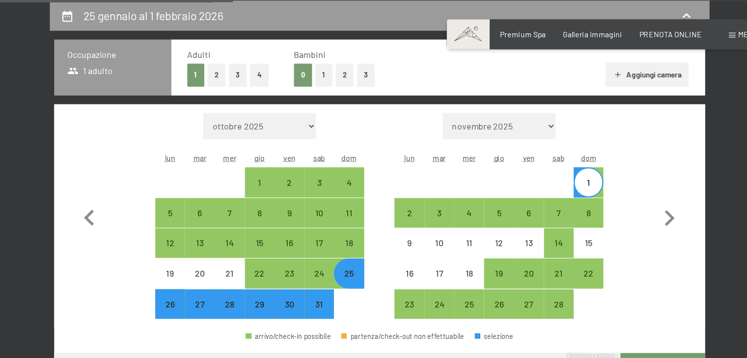
select select "2026-01-01"
select select "2026-02-01"
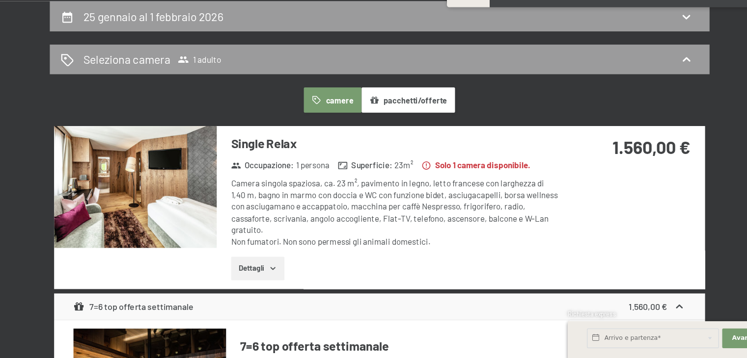
scroll to position [179, 0]
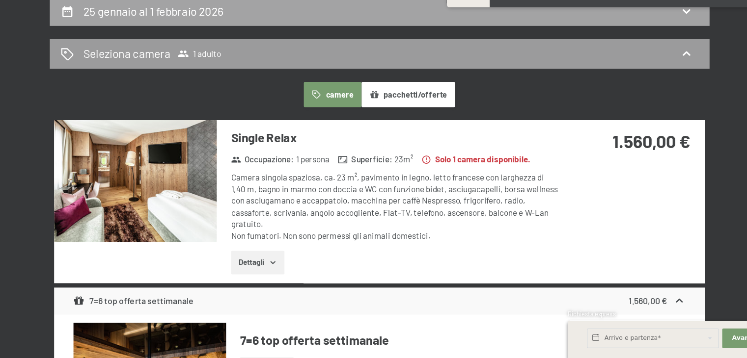
click at [238, 44] on div "25 gennaio al 1 febbraio 2026" at bounding box center [173, 47] width 129 height 14
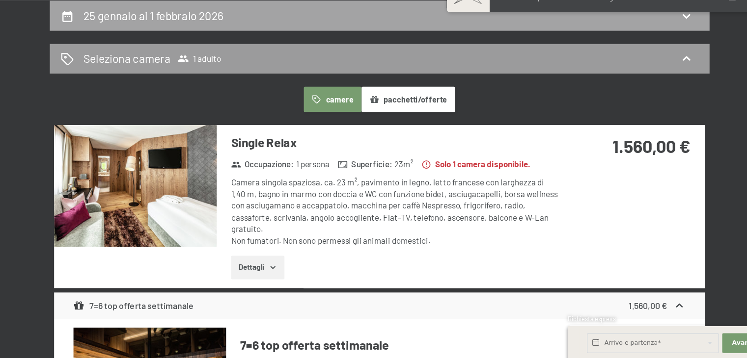
select select "2026-01-01"
select select "2026-02-01"
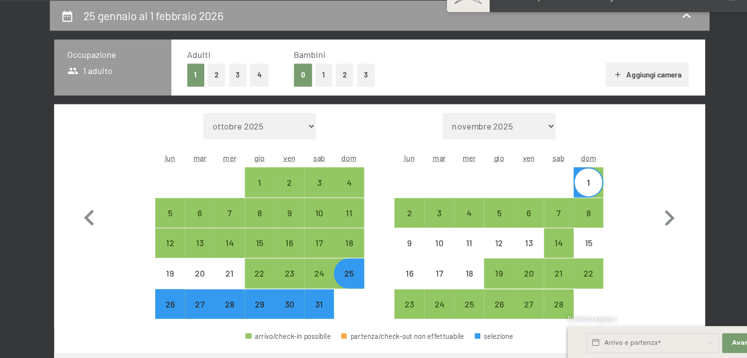
click at [266, 308] on div "29" at bounding box center [266, 313] width 25 height 25
select select "2026-01-01"
select select "2026-02-01"
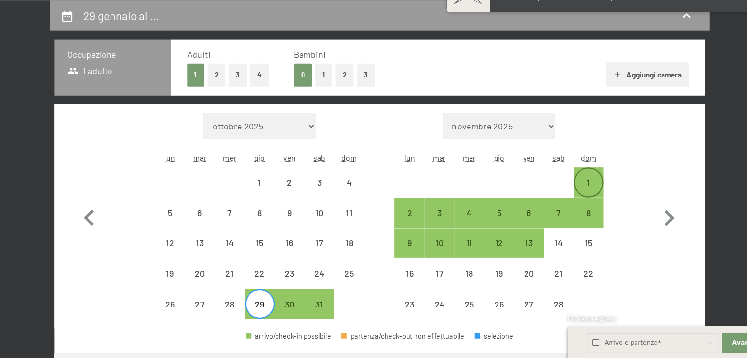
click at [562, 195] on div "1" at bounding box center [560, 205] width 25 height 25
select select "2026-01-01"
select select "2026-02-01"
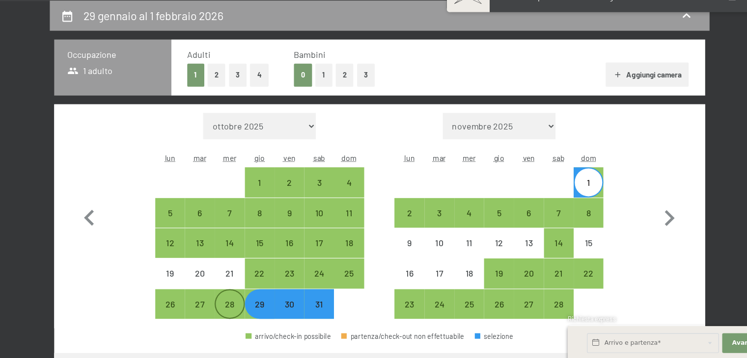
click at [234, 315] on div "28" at bounding box center [239, 313] width 25 height 25
select select "2026-01-01"
select select "2026-02-01"
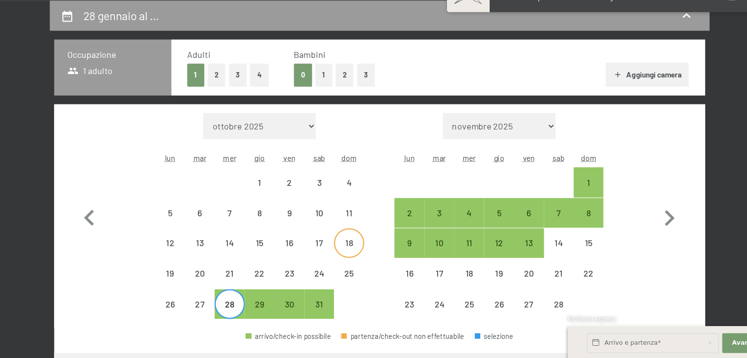
click at [352, 250] on div "18" at bounding box center [346, 259] width 25 height 25
select select "2026-01-01"
select select "2026-02-01"
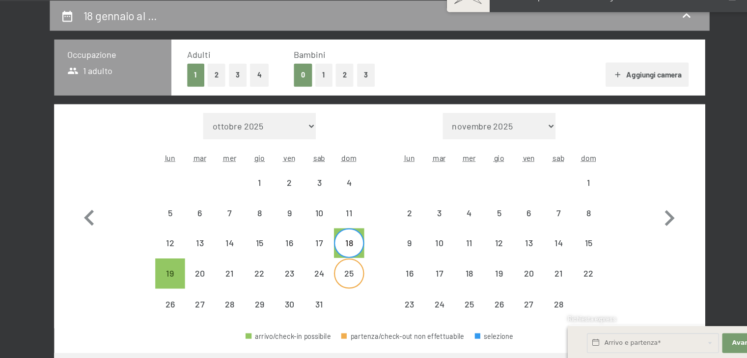
click at [348, 279] on div "25" at bounding box center [346, 286] width 25 height 25
select select "2026-01-01"
select select "2026-02-01"
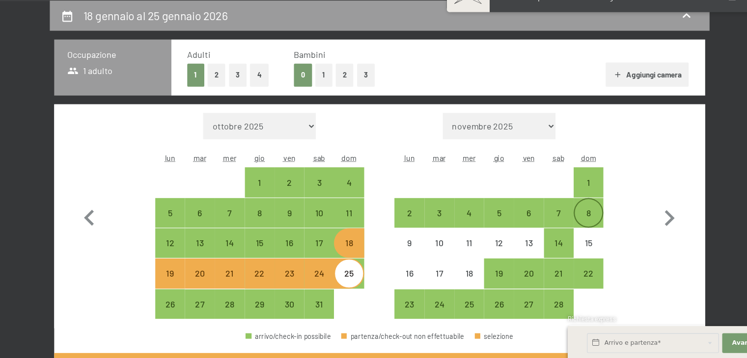
click at [564, 223] on div "8" at bounding box center [560, 232] width 25 height 25
select select "2026-01-01"
select select "2026-02-01"
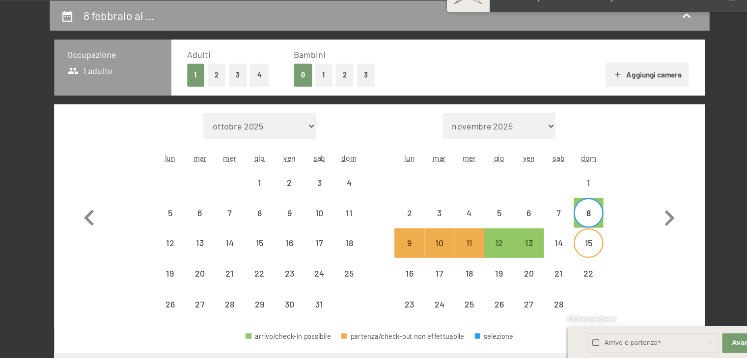
click at [560, 247] on div "15" at bounding box center [560, 259] width 25 height 25
select select "2026-01-01"
select select "2026-02-01"
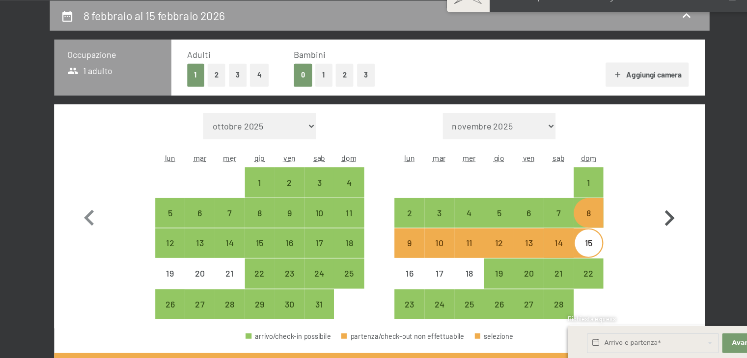
drag, startPoint x: 644, startPoint y: 265, endPoint x: 634, endPoint y: 277, distance: 15.7
click at [634, 277] on button "button" at bounding box center [632, 227] width 28 height 185
select select "2026-02-01"
select select "2026-03-01"
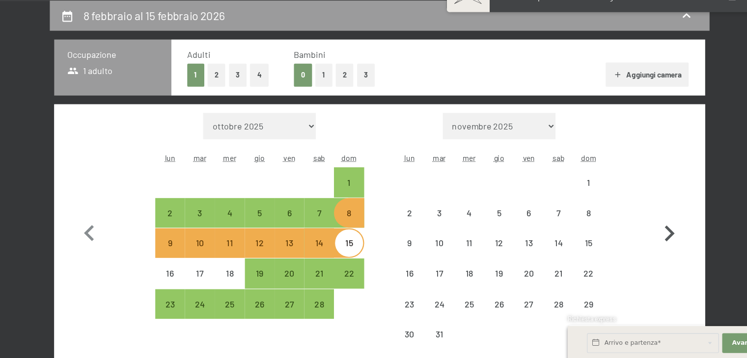
select select "2026-02-01"
select select "2026-03-01"
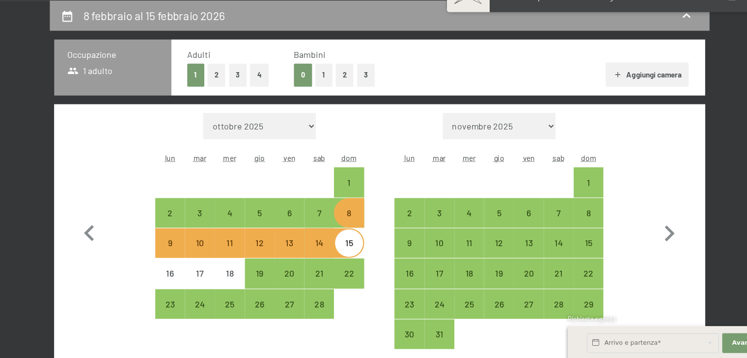
click at [225, 102] on button "2" at bounding box center [228, 100] width 16 height 20
select select "2026-02-01"
select select "2026-03-01"
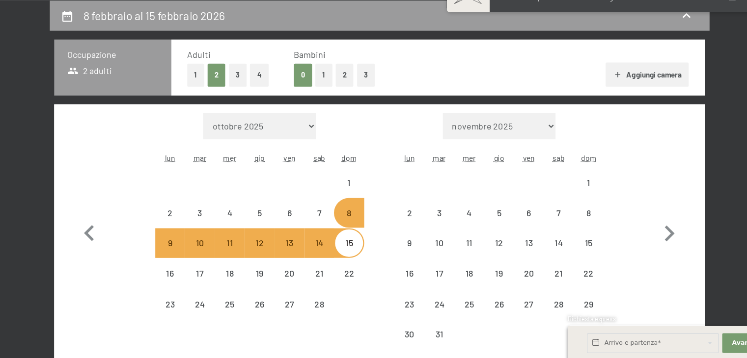
select select "2026-02-01"
select select "2026-03-01"
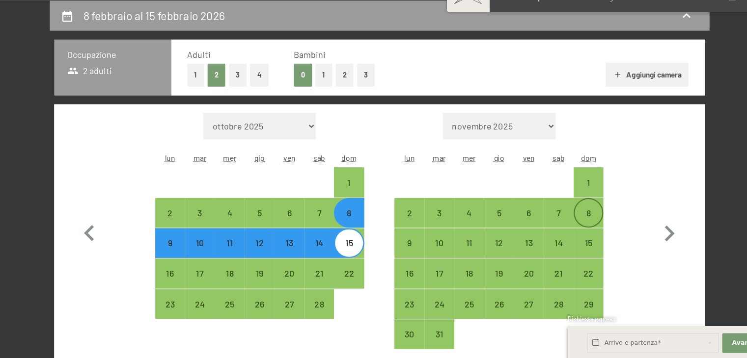
click at [559, 216] on div "8" at bounding box center [560, 224] width 25 height 25
select select "2026-02-01"
select select "2026-03-01"
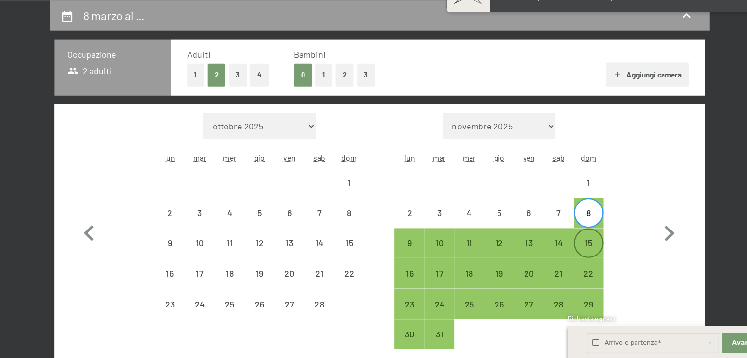
click at [561, 255] on div "15" at bounding box center [560, 259] width 25 height 25
select select "2026-02-01"
select select "2026-03-01"
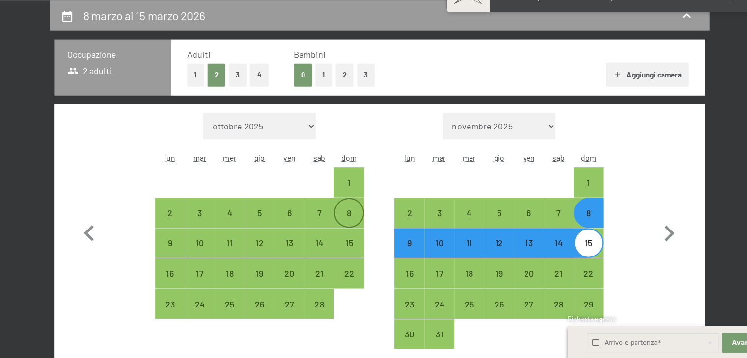
click at [354, 220] on div "8" at bounding box center [346, 232] width 25 height 25
select select "2026-02-01"
select select "2026-03-01"
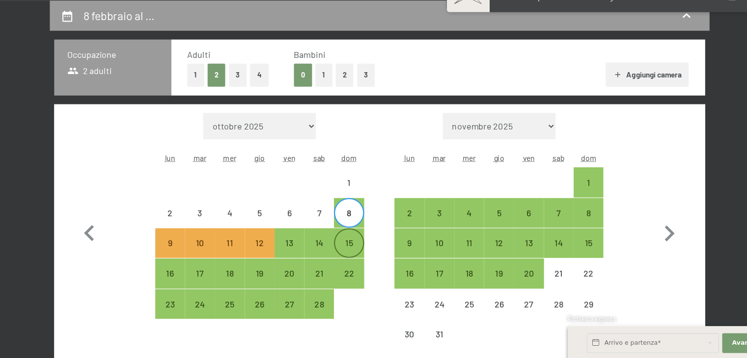
click at [353, 256] on div "15" at bounding box center [346, 259] width 25 height 25
select select "2026-02-01"
select select "2026-03-01"
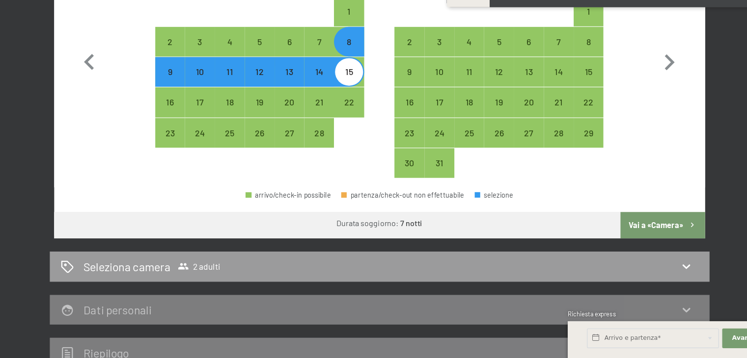
scroll to position [347, 0]
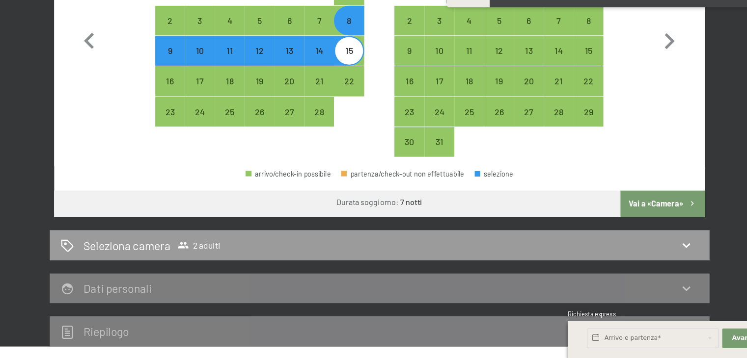
click at [635, 222] on button "Vai a «Camera»" at bounding box center [626, 220] width 75 height 24
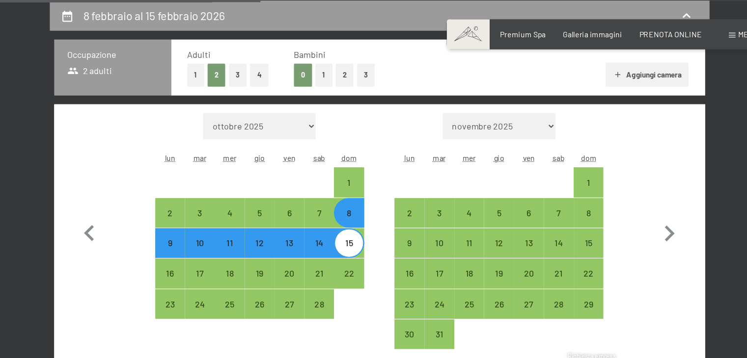
select select "2026-02-01"
select select "2026-03-01"
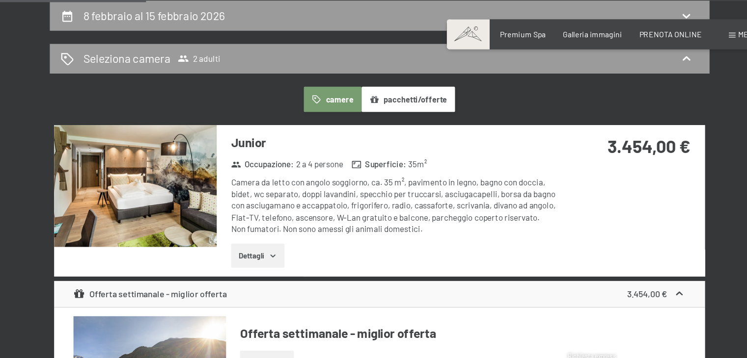
click at [635, 185] on div "Junior Occupazione : 2 a 4 persone Superficie : 35 m² Camera da letto con angol…" at bounding box center [373, 179] width 581 height 135
click at [151, 16] on h2 "8 febbraio al 15 febbraio 2026" at bounding box center [172, 14] width 127 height 12
select select "2026-02-01"
select select "2026-03-01"
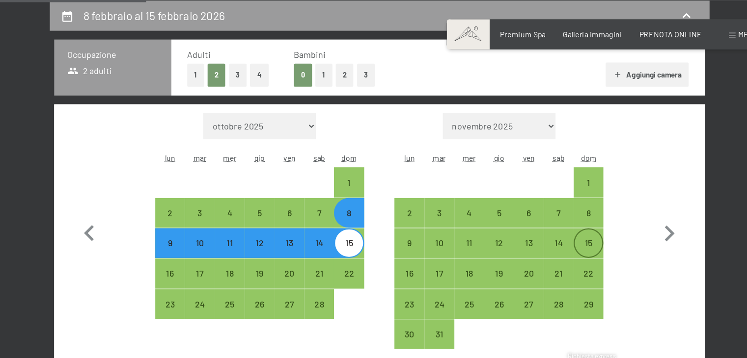
click at [563, 217] on div "15" at bounding box center [560, 226] width 25 height 25
select select "2026-02-01"
select select "2026-03-01"
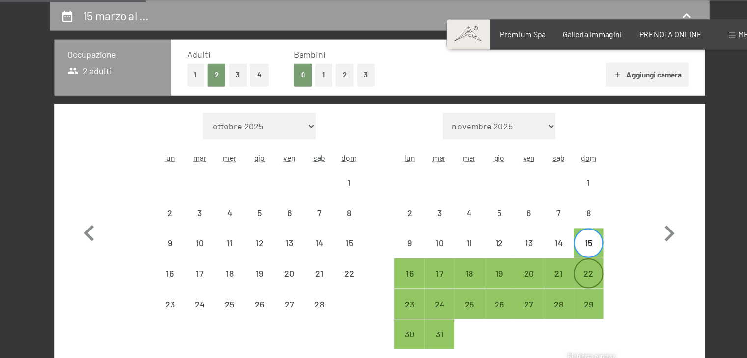
click at [556, 238] on div "22" at bounding box center [560, 244] width 25 height 25
select select "2026-02-01"
select select "2026-03-01"
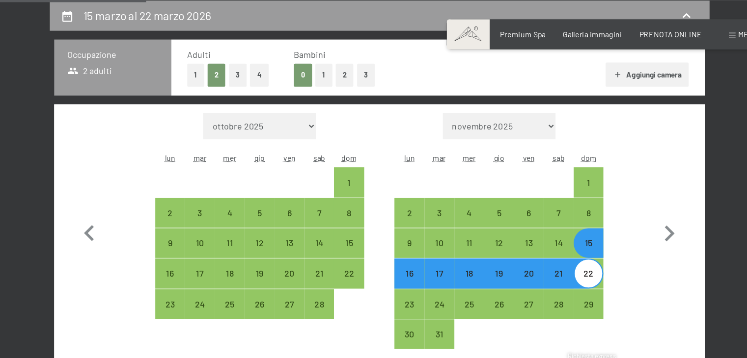
click at [556, 238] on div "22" at bounding box center [560, 244] width 25 height 25
select select "2026-02-01"
select select "2026-03-01"
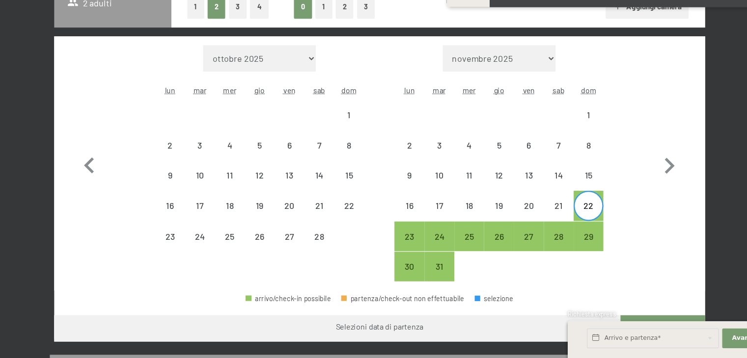
scroll to position [237, 0]
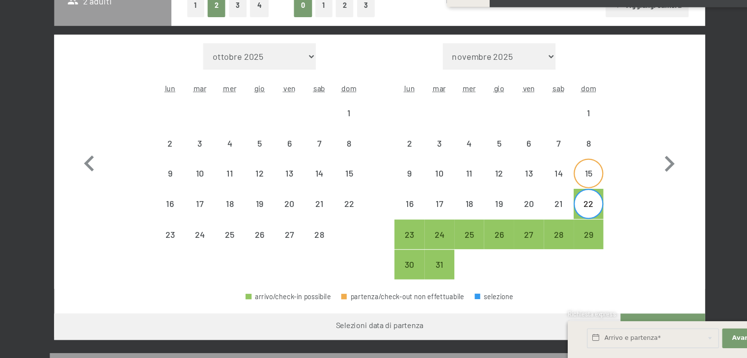
click at [555, 194] on div "15" at bounding box center [560, 201] width 25 height 25
select select "2026-02-01"
select select "2026-03-01"
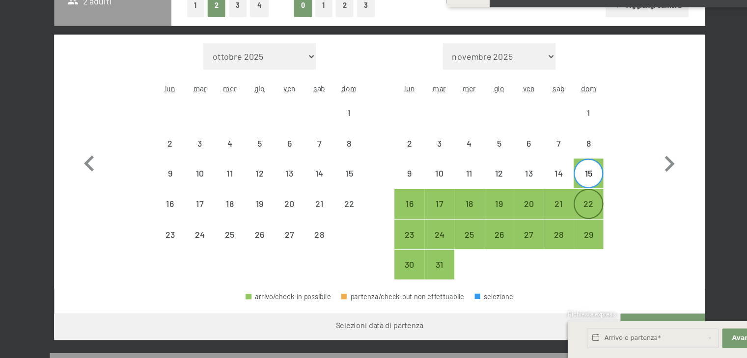
click at [554, 225] on div "22" at bounding box center [560, 228] width 25 height 25
select select "2026-02-01"
select select "2026-03-01"
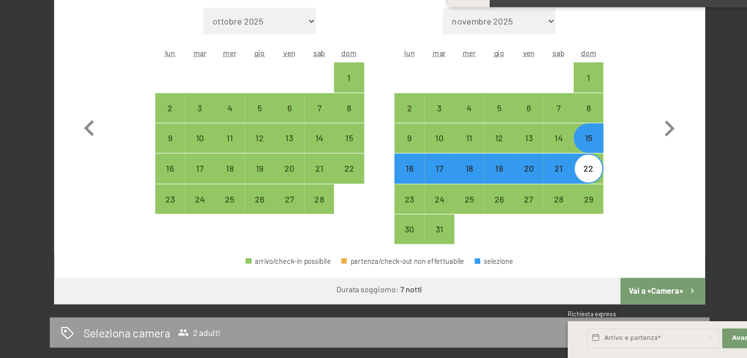
scroll to position [269, 0]
click at [605, 300] on button "Vai a «Camera»" at bounding box center [626, 298] width 75 height 24
select select "2026-02-01"
select select "2026-03-01"
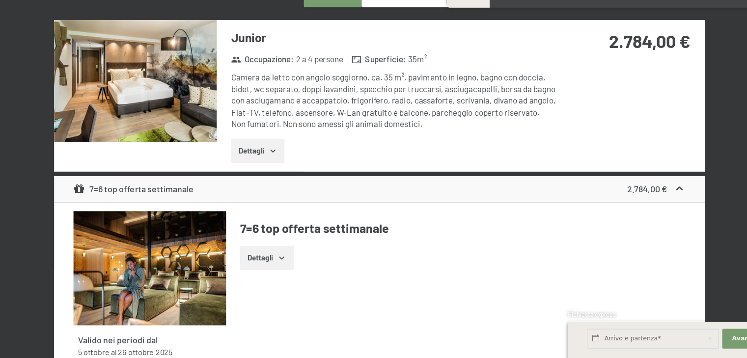
scroll to position [213, 0]
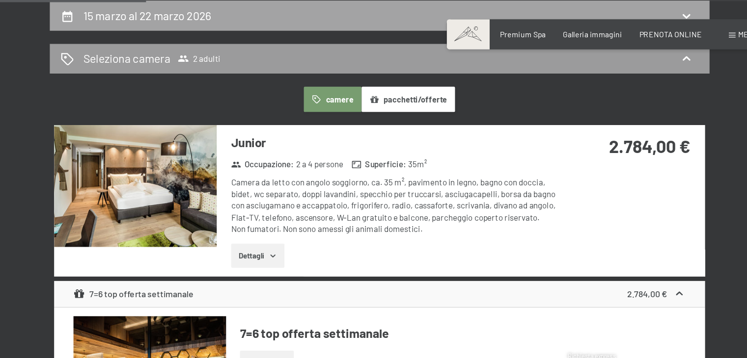
click at [172, 9] on h2 "15 marzo al 22 marzo 2026" at bounding box center [166, 14] width 114 height 12
select select "2026-02-01"
select select "2026-03-01"
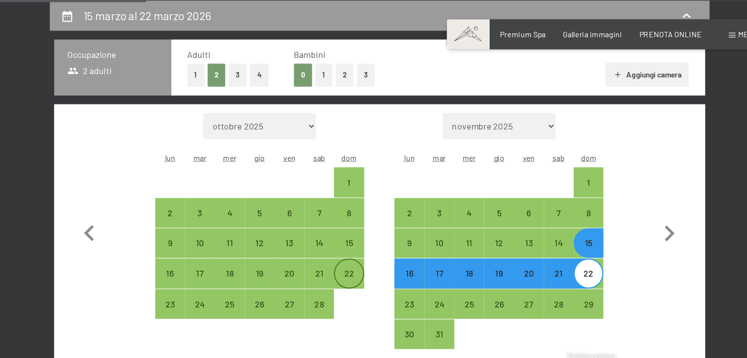
click at [342, 234] on div "22" at bounding box center [346, 244] width 25 height 25
select select "2026-02-01"
select select "2026-03-01"
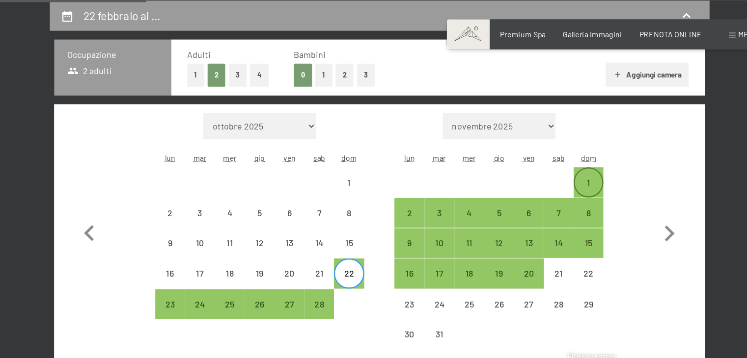
click at [561, 164] on div "1" at bounding box center [560, 172] width 25 height 25
select select "2026-02-01"
select select "2026-03-01"
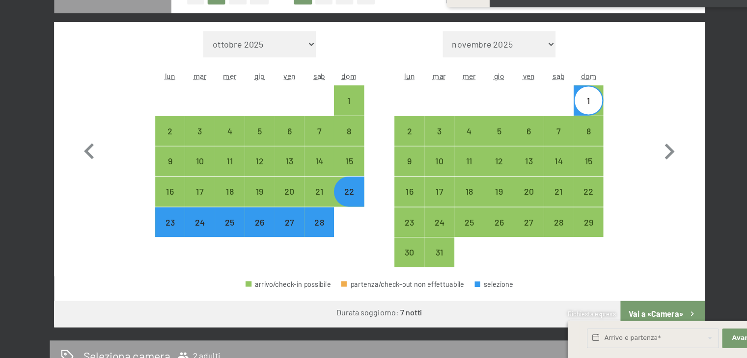
scroll to position [248, 0]
click at [611, 312] on button "Vai a «Camera»" at bounding box center [626, 319] width 75 height 24
select select "2026-02-01"
select select "2026-03-01"
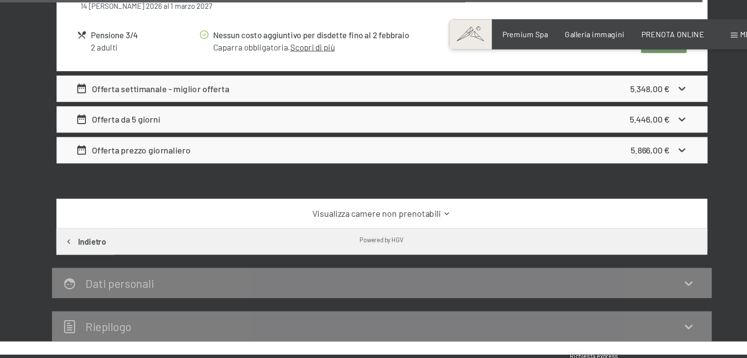
scroll to position [4199, 0]
click at [374, 186] on link "Visualizza camere non prenotabili" at bounding box center [373, 191] width 546 height 11
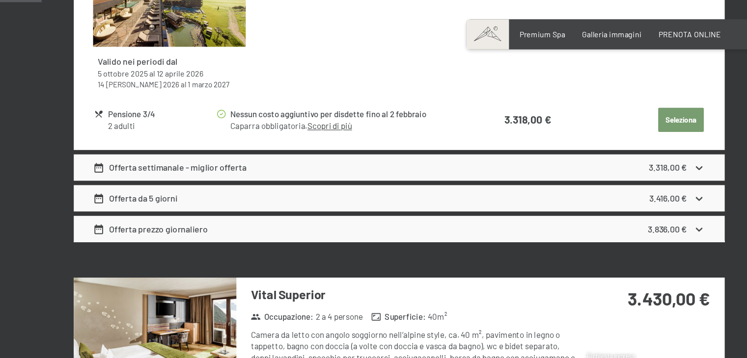
scroll to position [0, 0]
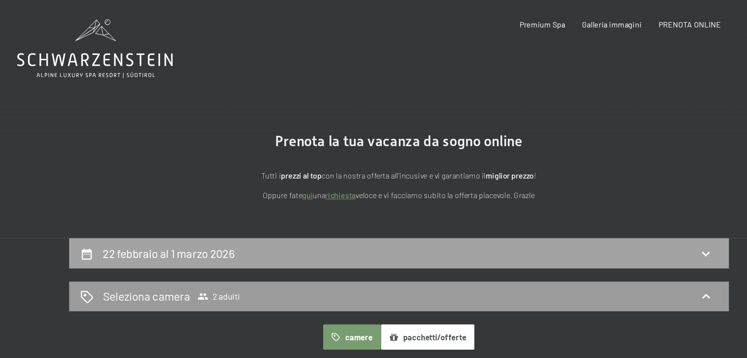
click at [237, 226] on div "22 febbraio al 1 marzo 2026" at bounding box center [373, 226] width 569 height 14
select select "2026-02-01"
select select "2026-03-01"
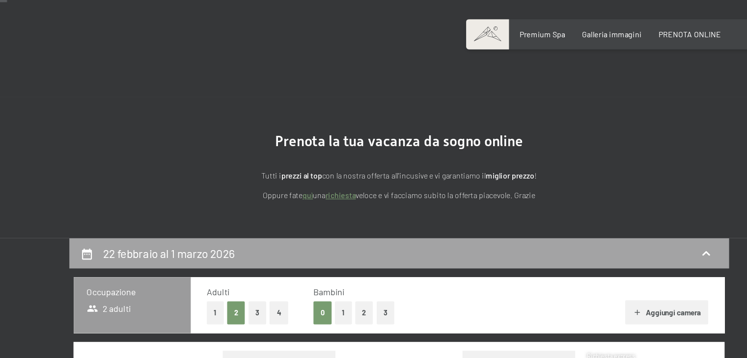
scroll to position [175, 0]
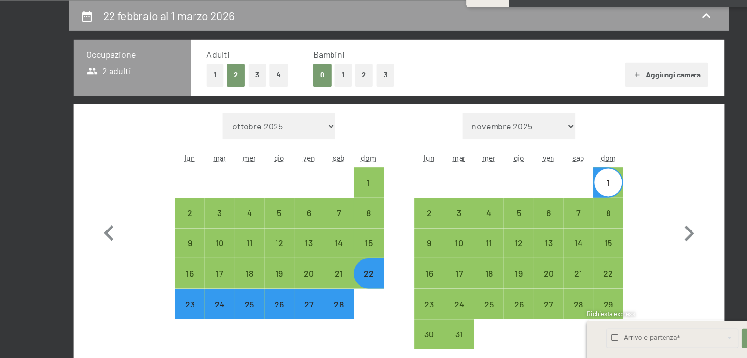
drag, startPoint x: 208, startPoint y: 106, endPoint x: 212, endPoint y: 95, distance: 10.9
click at [212, 95] on button "1" at bounding box center [209, 105] width 15 height 20
select select "2026-02-01"
select select "2026-03-01"
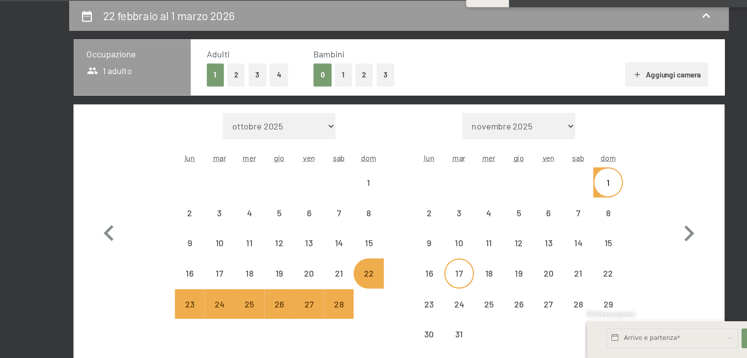
select select "2026-02-01"
select select "2026-03-01"
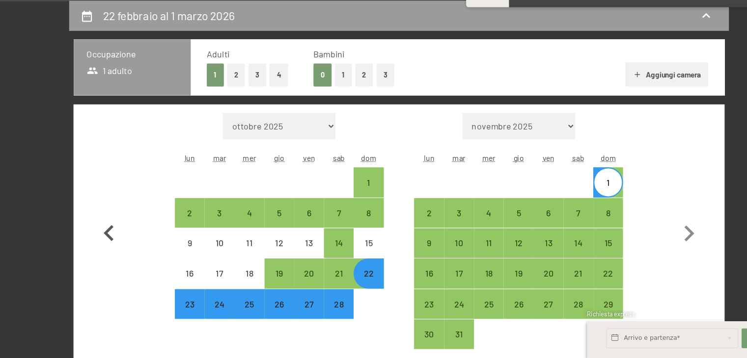
click at [112, 245] on icon "button" at bounding box center [113, 246] width 9 height 14
select select "2026-01-01"
select select "2026-02-01"
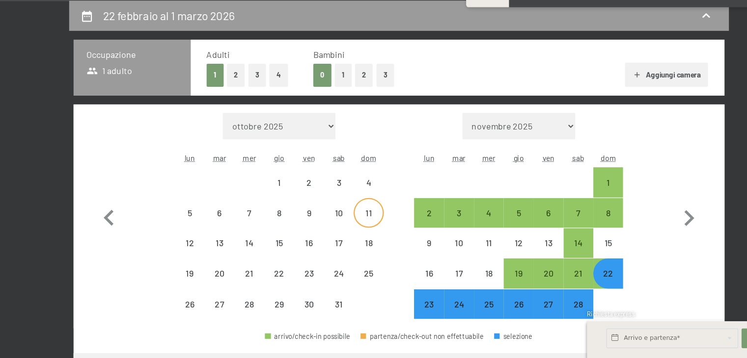
select select "2026-01-01"
select select "2026-02-01"
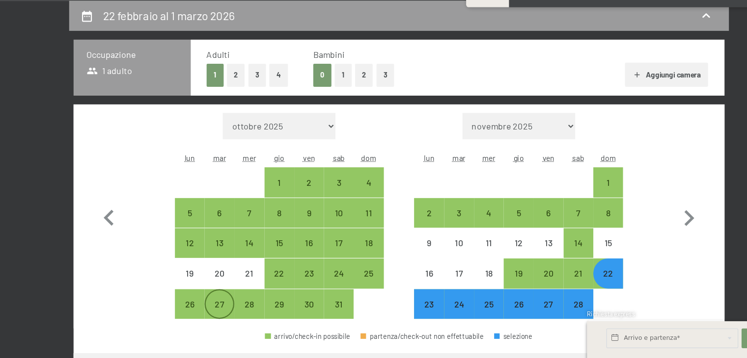
click at [214, 316] on div "27" at bounding box center [213, 318] width 25 height 25
select select "2026-01-01"
select select "2026-02-01"
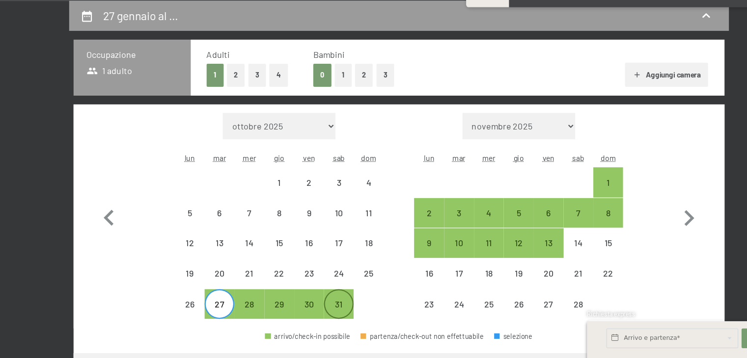
click at [322, 310] on div "31" at bounding box center [319, 318] width 25 height 25
select select "2026-01-01"
select select "2026-02-01"
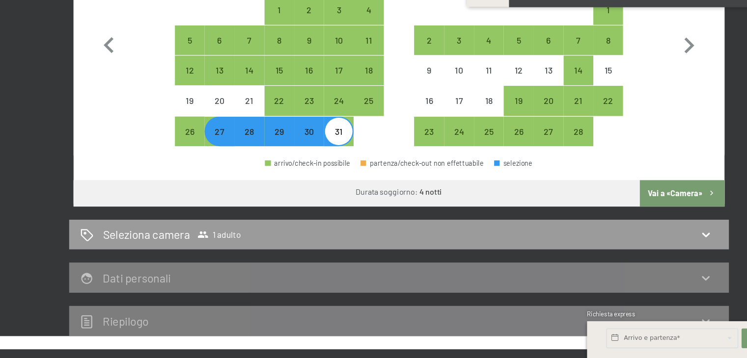
scroll to position [335, 0]
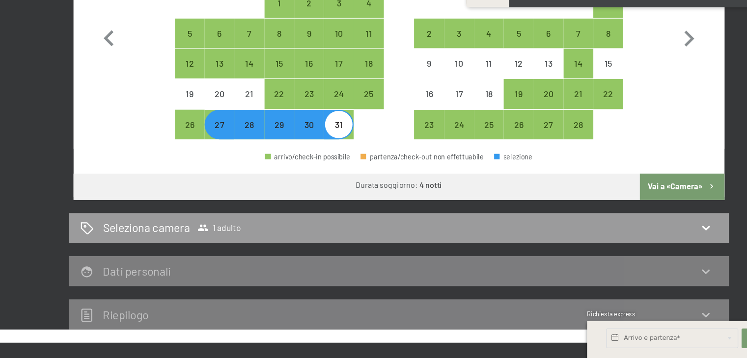
click at [630, 201] on button "Vai a «Camera»" at bounding box center [626, 205] width 75 height 24
select select "2026-01-01"
select select "2026-02-01"
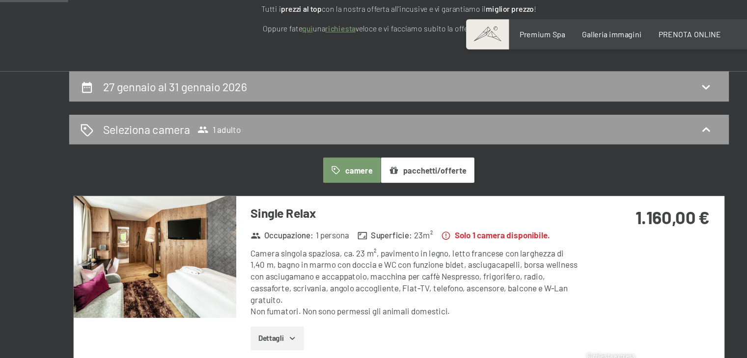
scroll to position [141, 0]
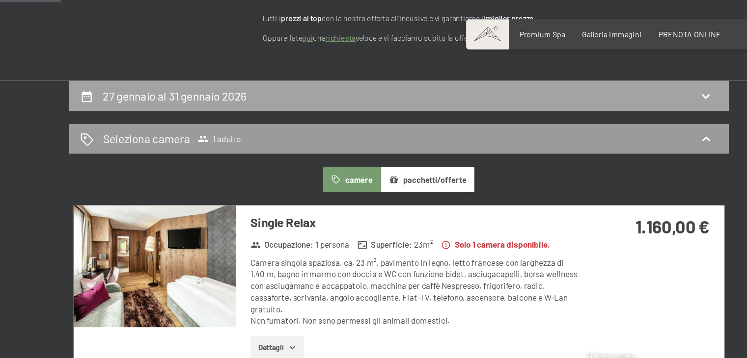
click at [206, 81] on h2 "27 gennaio al 31 gennaio 2026" at bounding box center [173, 86] width 129 height 12
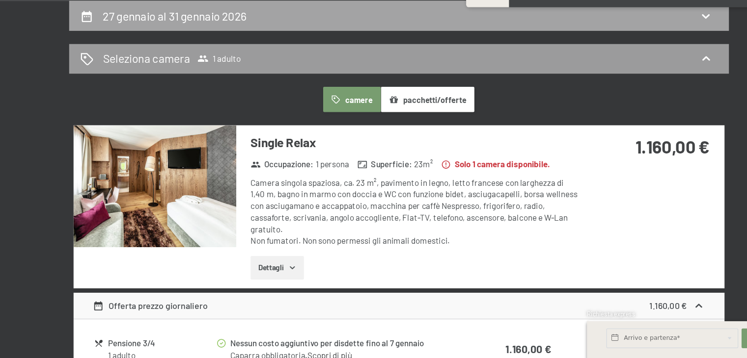
select select "2026-01-01"
select select "2026-02-01"
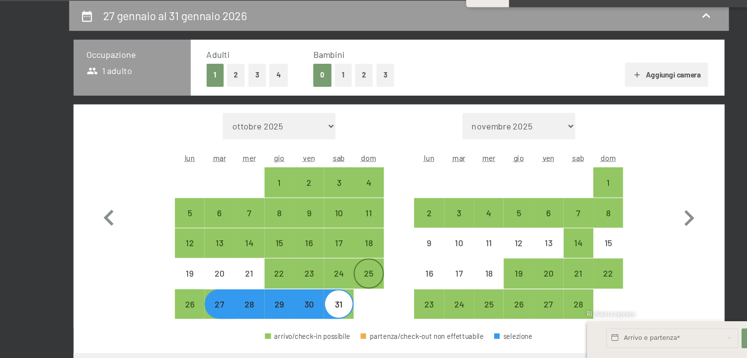
click at [344, 278] on div "25" at bounding box center [346, 290] width 25 height 25
select select "2026-01-01"
select select "2026-02-01"
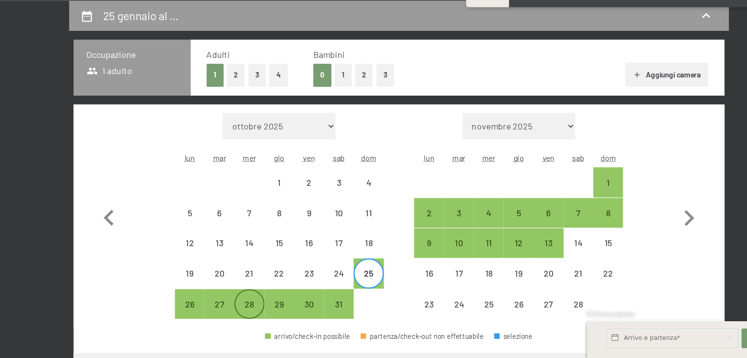
click at [239, 307] on div "28" at bounding box center [239, 318] width 25 height 25
select select "2026-01-01"
select select "2026-02-01"
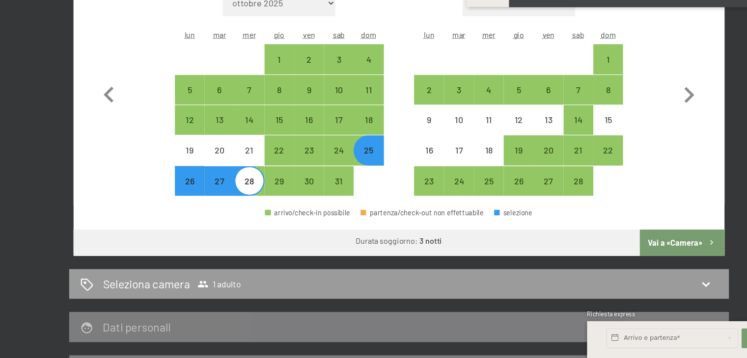
scroll to position [304, 0]
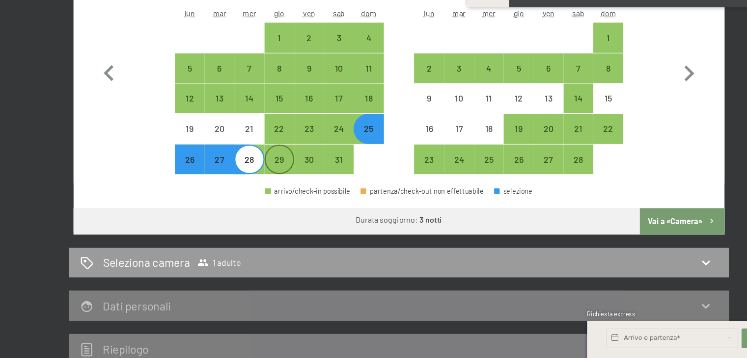
click at [262, 176] on div "29" at bounding box center [266, 188] width 25 height 25
select select "2026-01-01"
select select "2026-02-01"
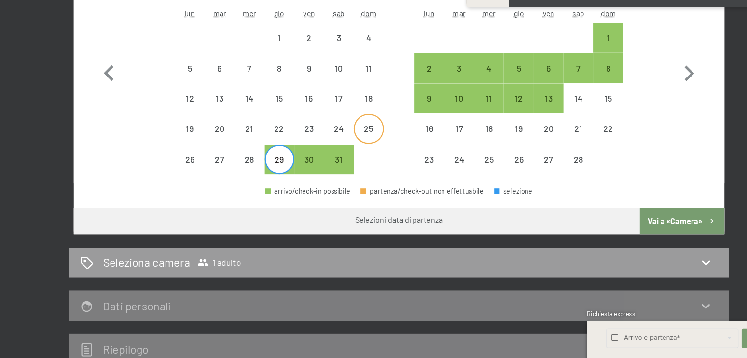
click at [349, 153] on div "25" at bounding box center [346, 161] width 25 height 25
select select "2026-01-01"
select select "2026-02-01"
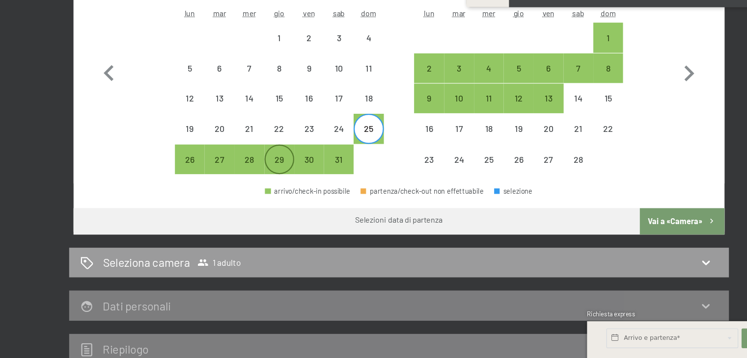
click at [263, 177] on div "29" at bounding box center [266, 188] width 25 height 25
select select "2026-01-01"
select select "2026-02-01"
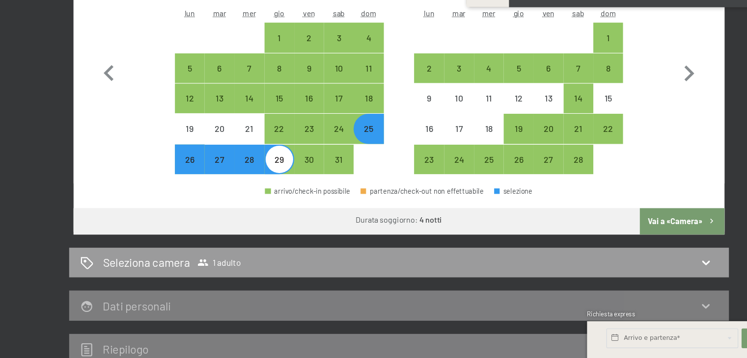
click at [634, 229] on button "Vai a «Camera»" at bounding box center [626, 236] width 75 height 24
select select "2026-01-01"
select select "2026-02-01"
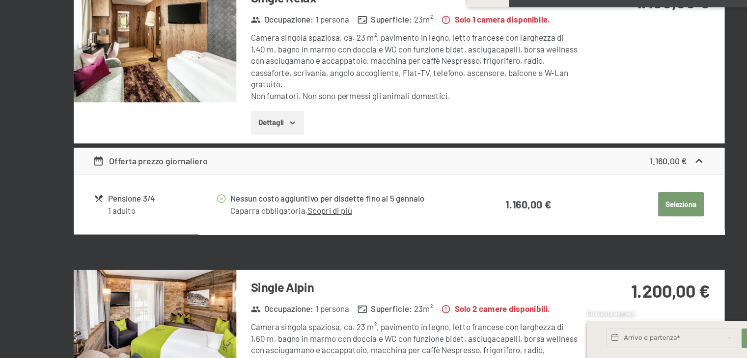
scroll to position [213, 0]
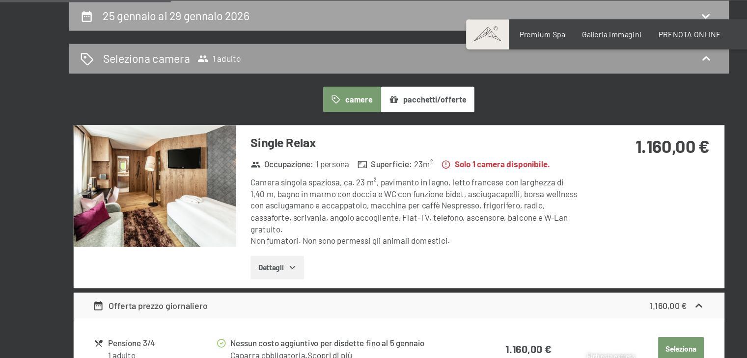
click at [224, 14] on h2 "25 gennaio al 29 gennaio 2026" at bounding box center [174, 14] width 131 height 12
select select "2026-01-01"
select select "2026-02-01"
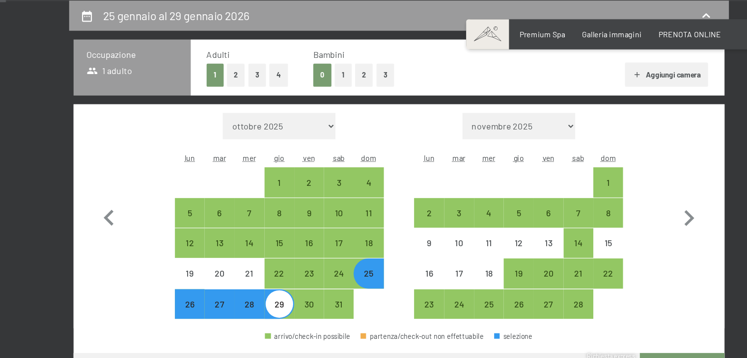
scroll to position [0, 0]
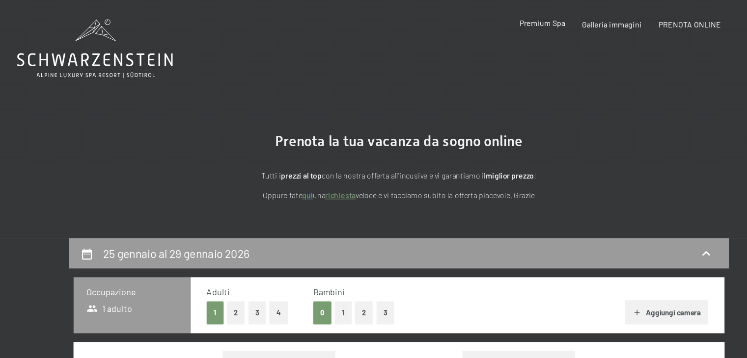
click at [519, 21] on span "Premium Spa" at bounding box center [501, 20] width 41 height 8
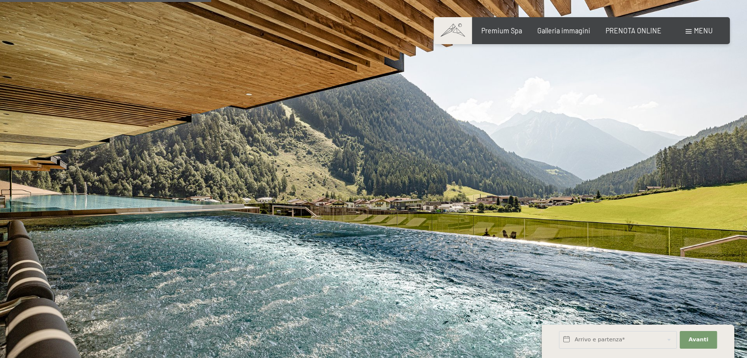
scroll to position [1782, 0]
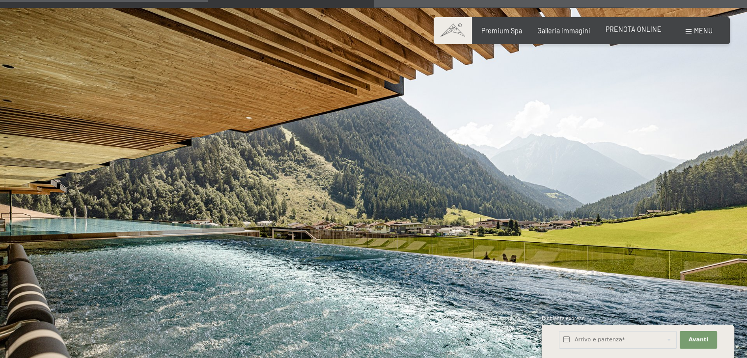
click at [623, 28] on span "PRENOTA ONLINE" at bounding box center [633, 29] width 56 height 8
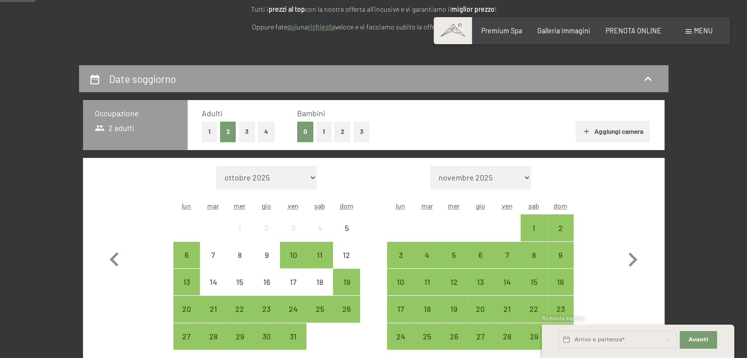
scroll to position [187, 0]
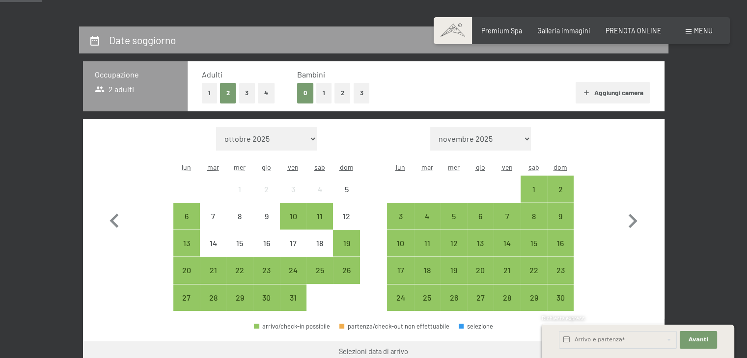
click at [202, 95] on button "1" at bounding box center [209, 93] width 15 height 20
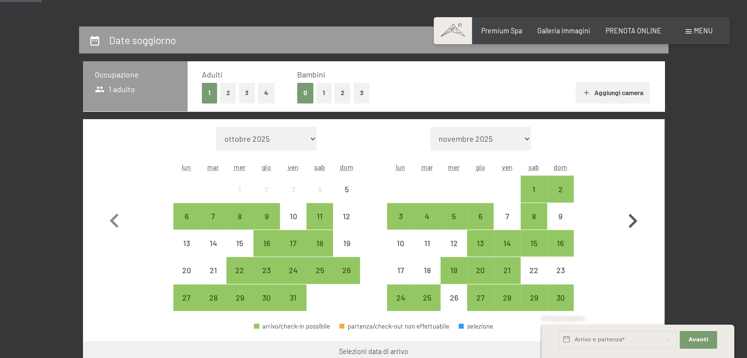
click at [638, 222] on icon "button" at bounding box center [632, 221] width 28 height 28
select select "2025-11-01"
select select "2025-12-01"
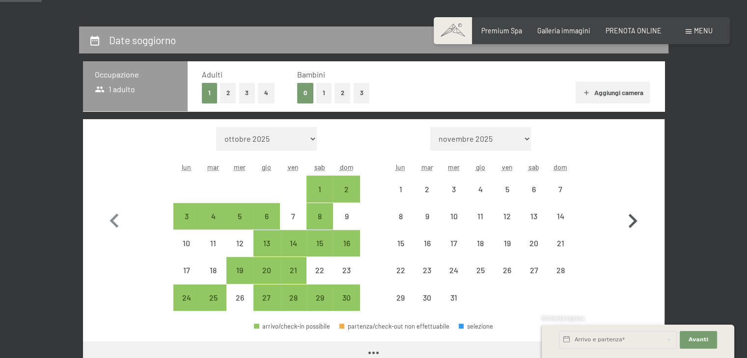
select select "2025-11-01"
select select "2025-12-01"
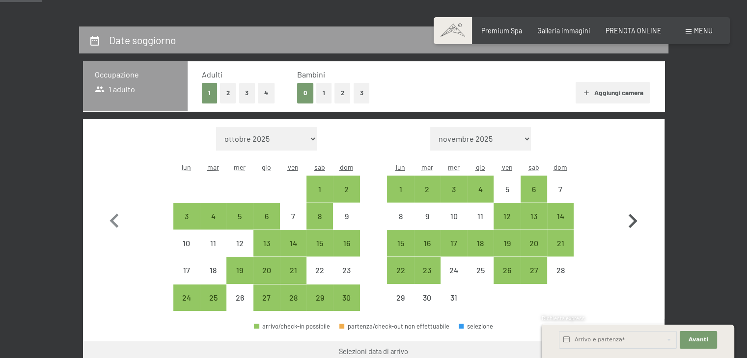
click at [638, 222] on icon "button" at bounding box center [632, 221] width 28 height 28
select select "2025-12-01"
select select "2026-01-01"
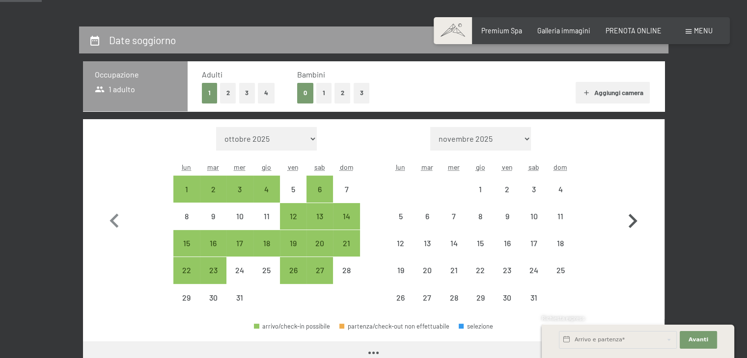
select select "2025-12-01"
select select "2026-01-01"
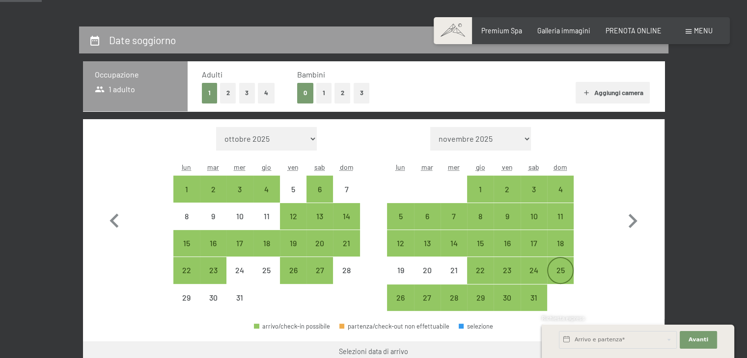
click at [558, 275] on div "25" at bounding box center [560, 279] width 25 height 25
select select "2025-12-01"
select select "2026-01-01"
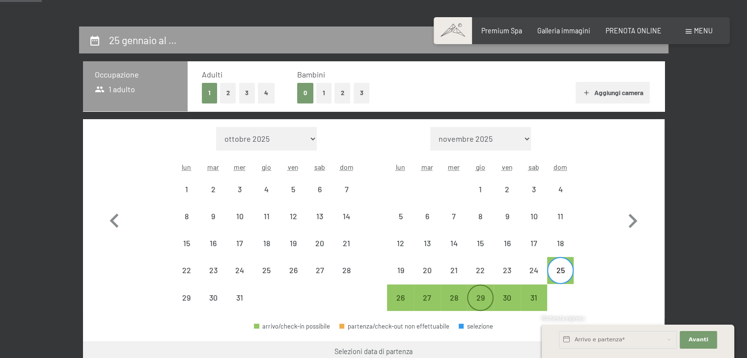
click at [479, 304] on div "29" at bounding box center [480, 306] width 25 height 25
select select "2025-12-01"
select select "2026-01-01"
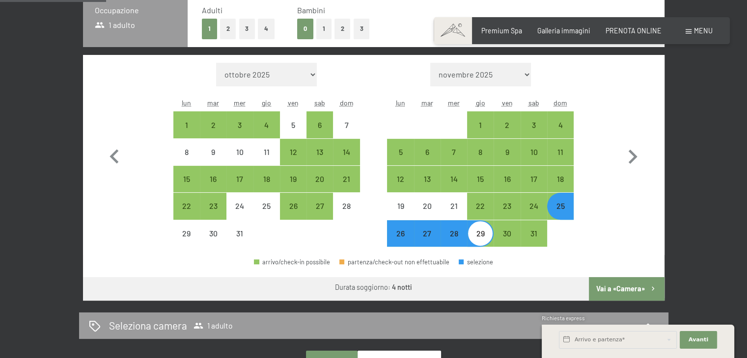
scroll to position [242, 0]
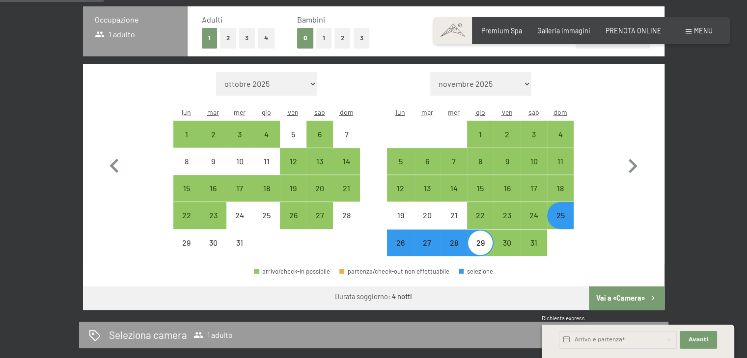
click at [623, 292] on button "Vai a «Camera»" at bounding box center [626, 299] width 75 height 24
select select "2025-12-01"
select select "2026-01-01"
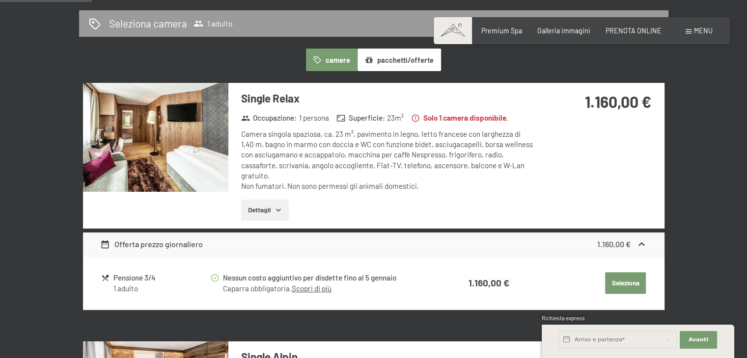
scroll to position [213, 0]
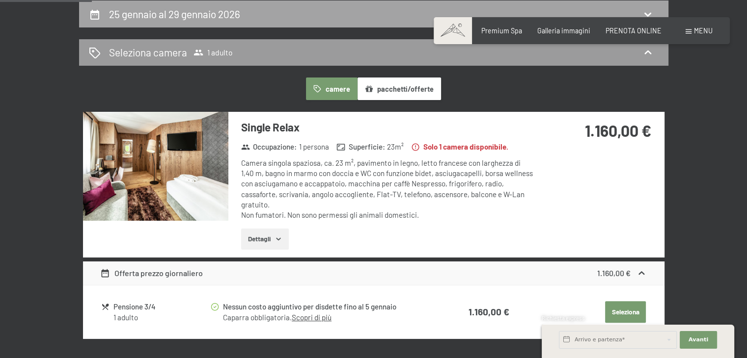
click at [368, 16] on div "25 gennaio al 29 gennaio 2026" at bounding box center [373, 14] width 569 height 14
select select "2025-12-01"
select select "2026-01-01"
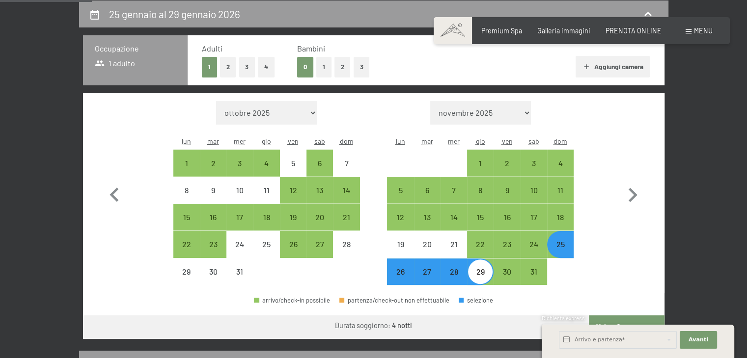
click at [567, 250] on div "25" at bounding box center [560, 253] width 25 height 25
select select "2025-12-01"
select select "2026-01-01"
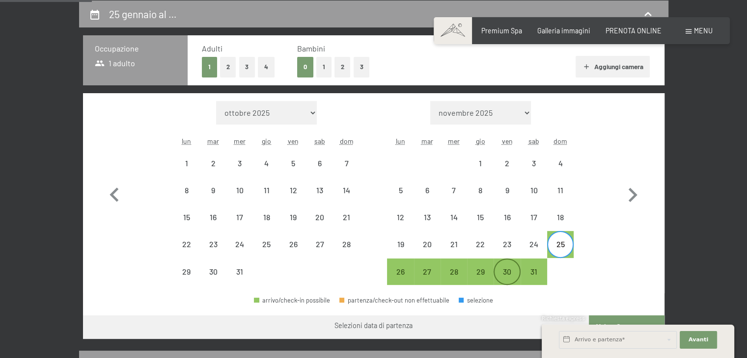
click at [513, 271] on div "30" at bounding box center [506, 280] width 25 height 25
select select "2025-12-01"
select select "2026-01-01"
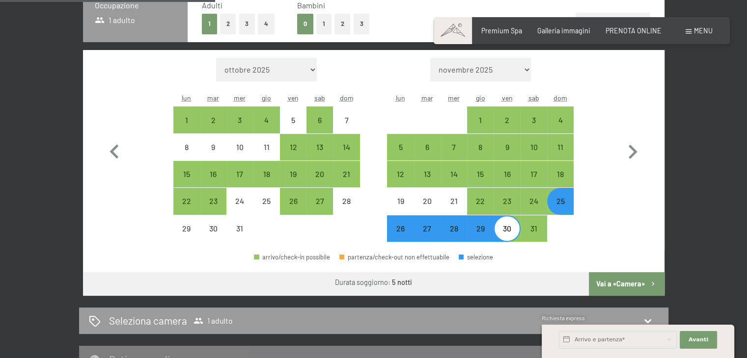
scroll to position [259, 0]
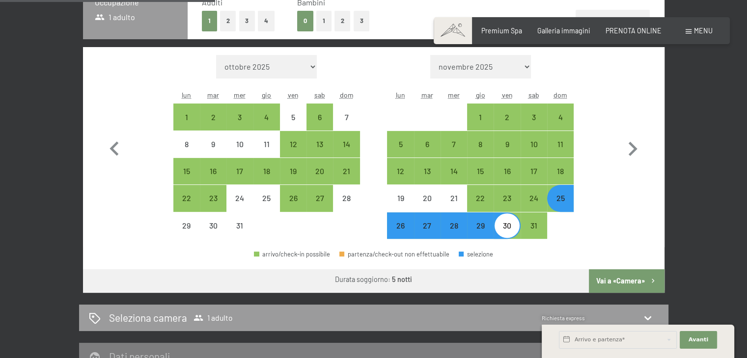
click at [624, 283] on button "Vai a «Camera»" at bounding box center [626, 282] width 75 height 24
select select "2025-12-01"
select select "2026-01-01"
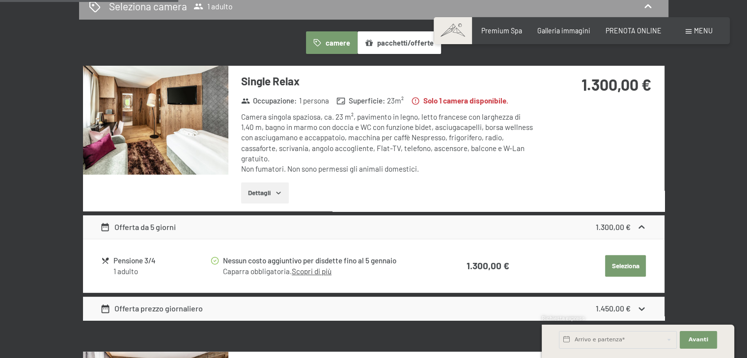
scroll to position [213, 0]
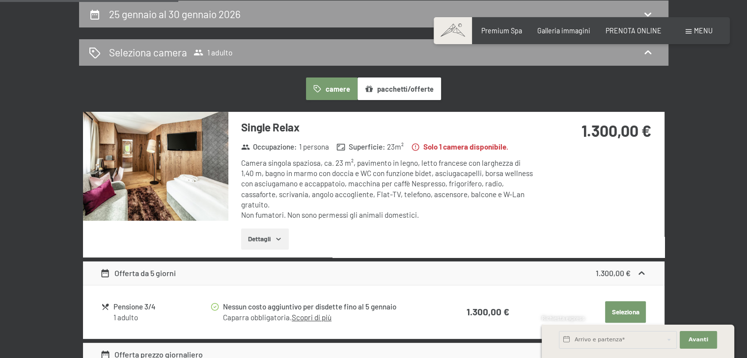
click at [615, 144] on div "1.300,00 €" at bounding box center [598, 142] width 131 height 61
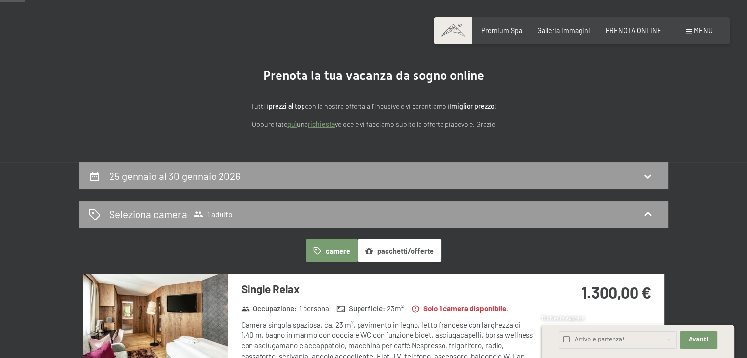
scroll to position [44, 0]
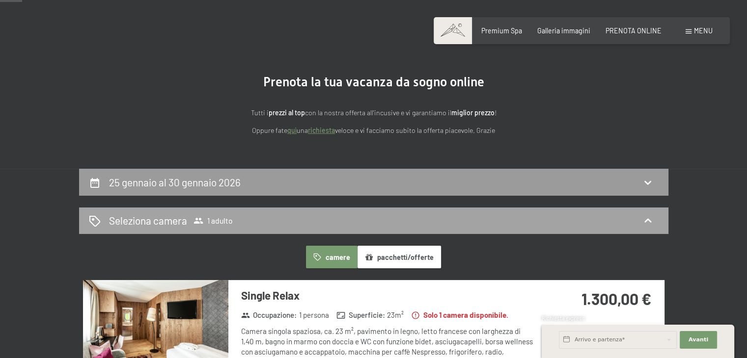
click at [565, 224] on div "Seleziona camera 1 adulto" at bounding box center [373, 221] width 569 height 14
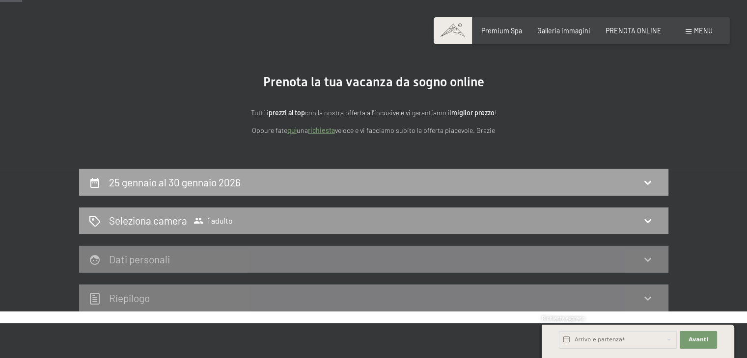
click at [601, 180] on div "25 gennaio al 30 gennaio 2026" at bounding box center [373, 182] width 569 height 14
select select "2025-12-01"
select select "2026-01-01"
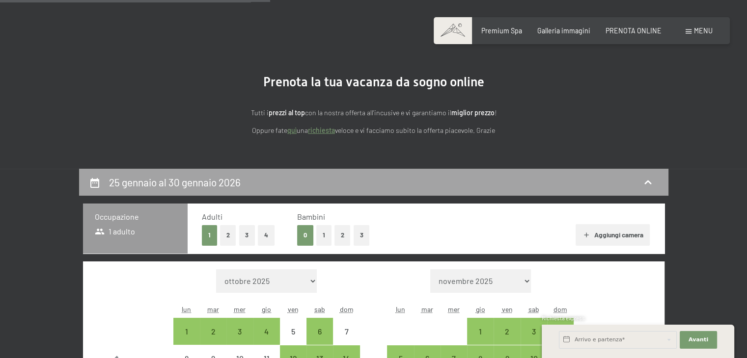
scroll to position [213, 0]
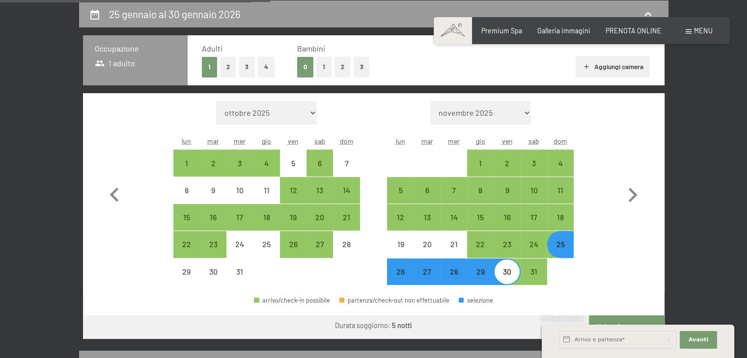
click at [484, 275] on div "29" at bounding box center [480, 280] width 25 height 25
select select "2025-12-01"
select select "2026-01-01"
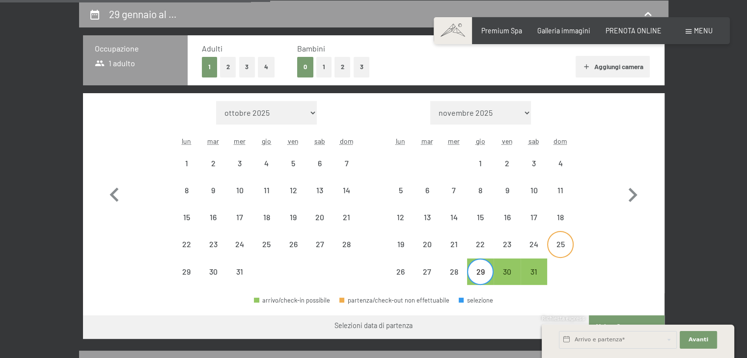
click at [558, 252] on div "25" at bounding box center [560, 253] width 25 height 25
select select "2025-12-01"
select select "2026-01-01"
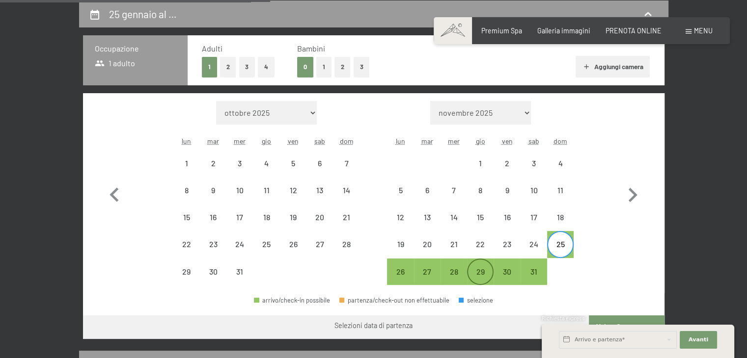
click at [488, 272] on div "29" at bounding box center [480, 280] width 25 height 25
select select "2025-12-01"
select select "2026-01-01"
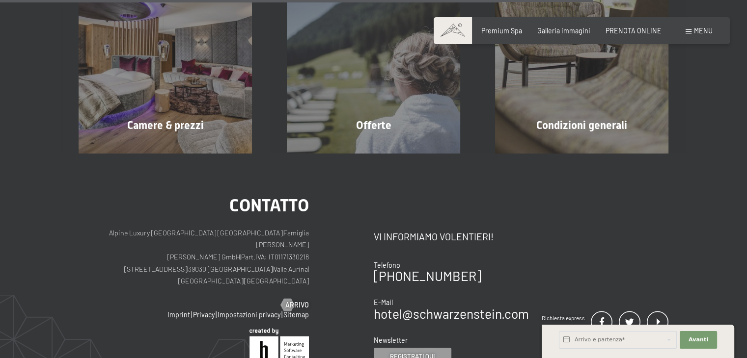
scroll to position [759, 0]
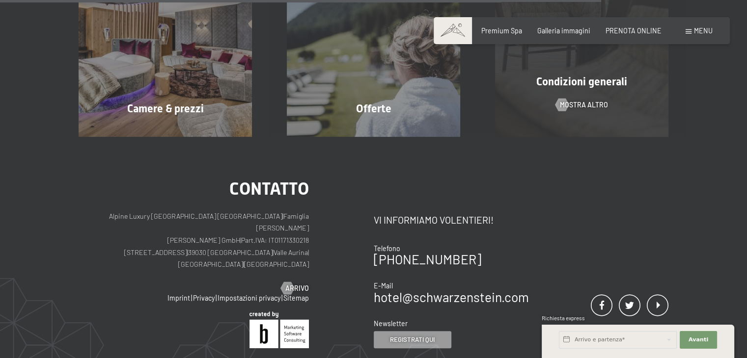
click at [577, 93] on div "Condizioni generali mostra altro" at bounding box center [581, 50] width 208 height 173
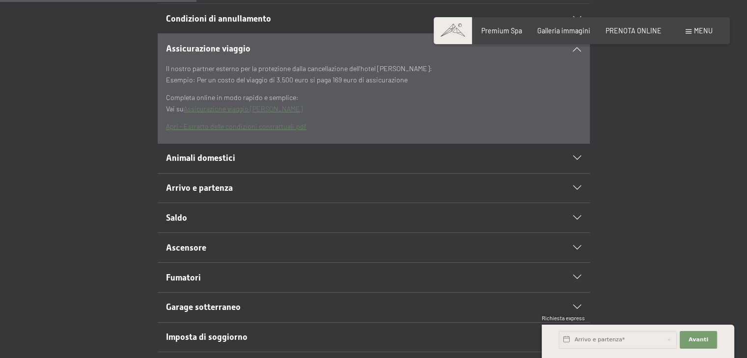
scroll to position [291, 0]
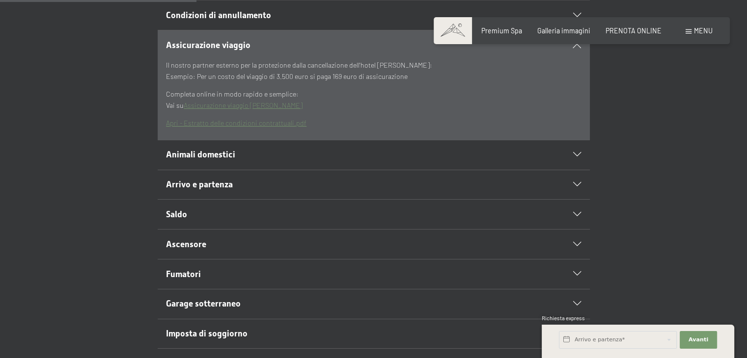
drag, startPoint x: 0, startPoint y: 0, endPoint x: 753, endPoint y: 134, distance: 764.4
click at [577, 183] on icon at bounding box center [577, 185] width 8 height 4
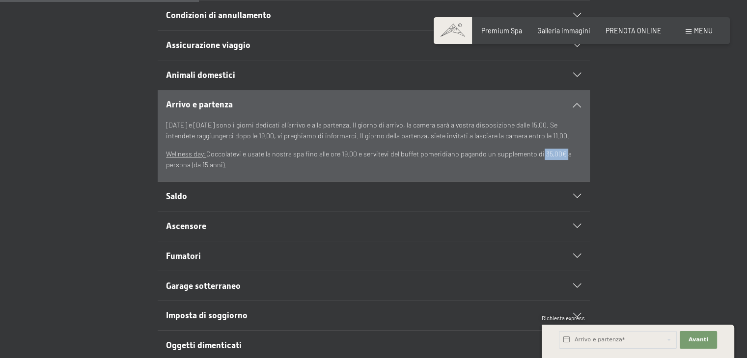
drag, startPoint x: 536, startPoint y: 153, endPoint x: 558, endPoint y: 153, distance: 21.6
click at [558, 153] on p "Wellness day: Coccolatevi e usate la nostra spa fino alle ore 19.00 e servitevi…" at bounding box center [373, 160] width 415 height 22
click at [396, 159] on p "Wellness day: Coccolatevi e usate la nostra spa fino alle ore 19.00 e servitevi…" at bounding box center [373, 160] width 415 height 22
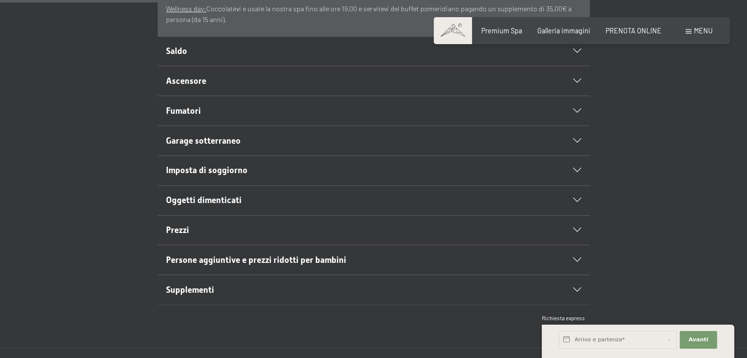
scroll to position [438, 0]
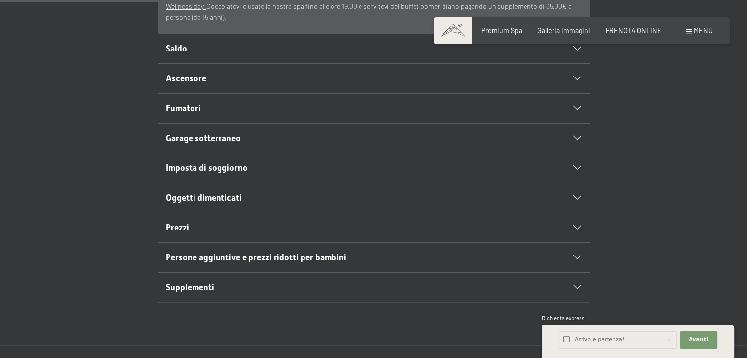
click at [214, 283] on h2 "Supplementi" at bounding box center [352, 288] width 373 height 12
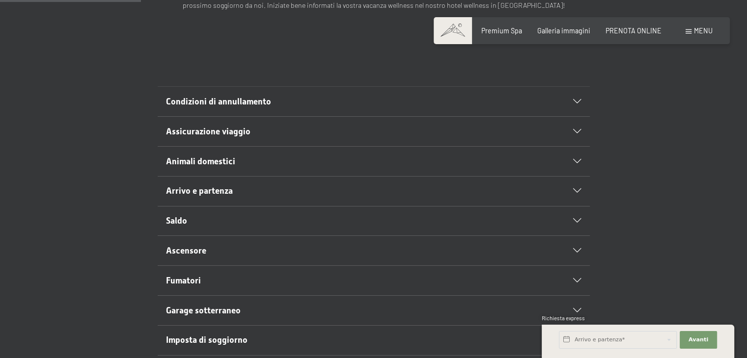
scroll to position [204, 0]
click at [216, 132] on span "Assicurazione viaggio" at bounding box center [208, 132] width 84 height 10
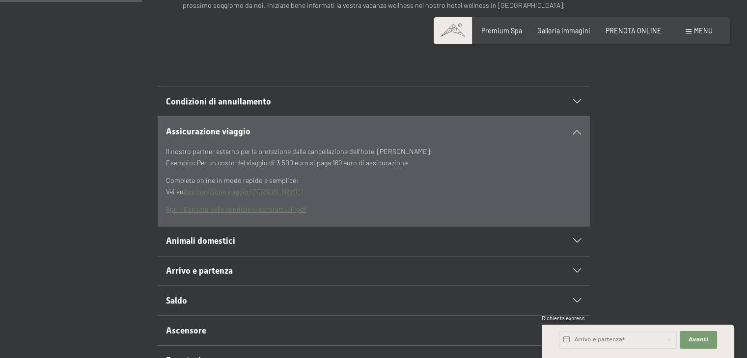
click at [204, 239] on span "Animali domestici" at bounding box center [200, 241] width 69 height 10
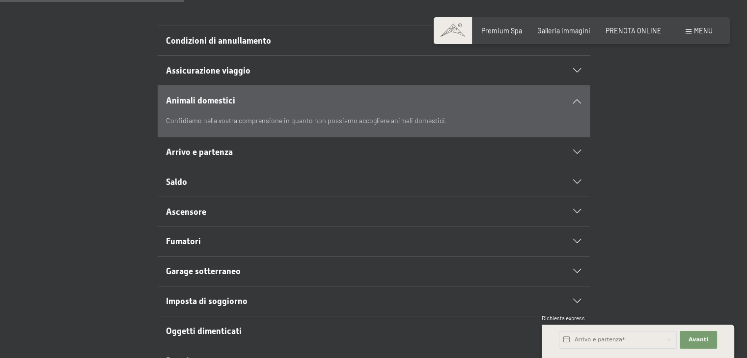
scroll to position [265, 0]
click at [245, 147] on h2 "Arrivo e partenza" at bounding box center [352, 152] width 373 height 12
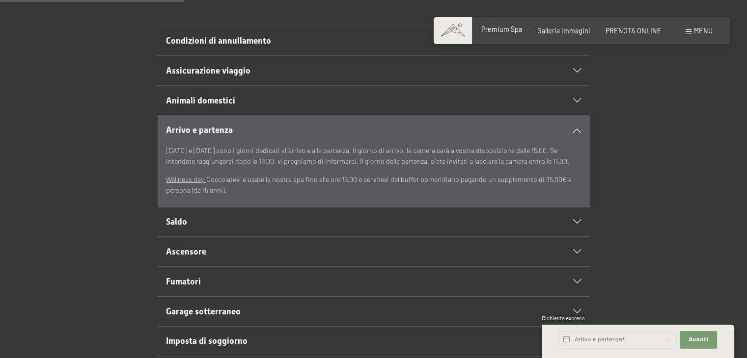
click at [515, 32] on span "Premium Spa" at bounding box center [501, 29] width 41 height 8
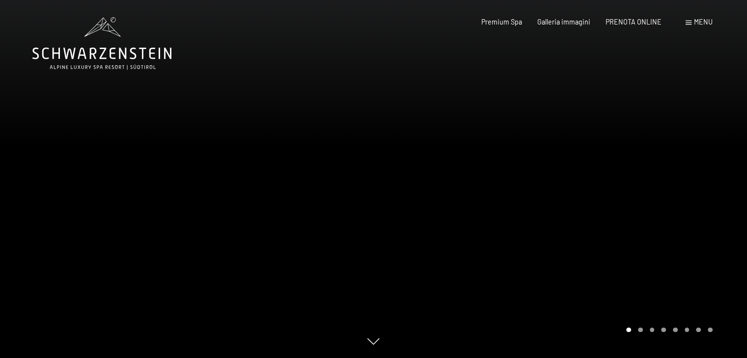
click at [682, 21] on div "Prenotazione Richiesta Premium Spa Galleria immagini PRENOTA ONLINE Menu DE IT …" at bounding box center [581, 22] width 261 height 10
click at [689, 22] on span at bounding box center [688, 23] width 6 height 4
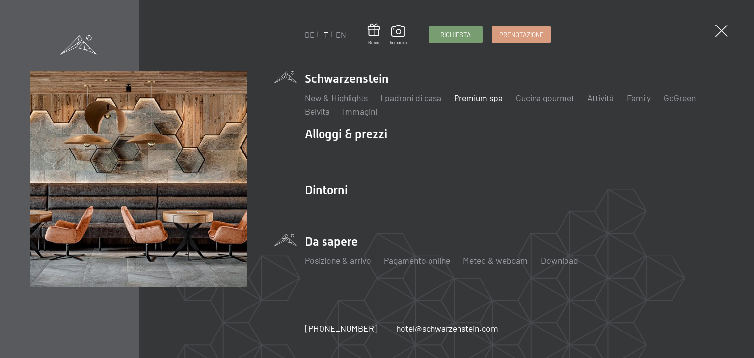
click at [330, 250] on li "Da sapere Posizione & arrivo Pagamento online Meteo & webcam Download" at bounding box center [514, 255] width 419 height 43
click at [558, 260] on link "Download" at bounding box center [559, 260] width 37 height 11
click at [553, 262] on link "Download" at bounding box center [559, 260] width 37 height 11
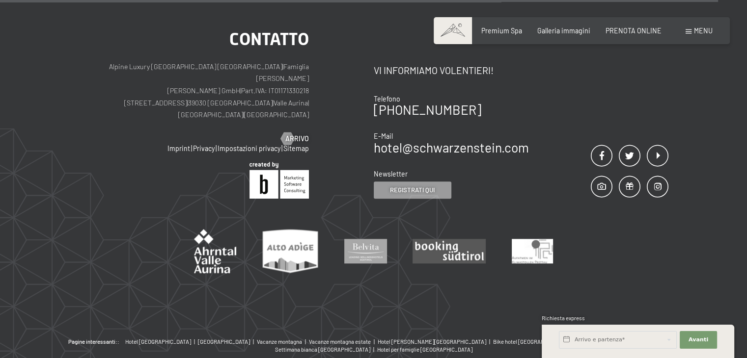
scroll to position [848, 0]
